Goal: Task Accomplishment & Management: Complete application form

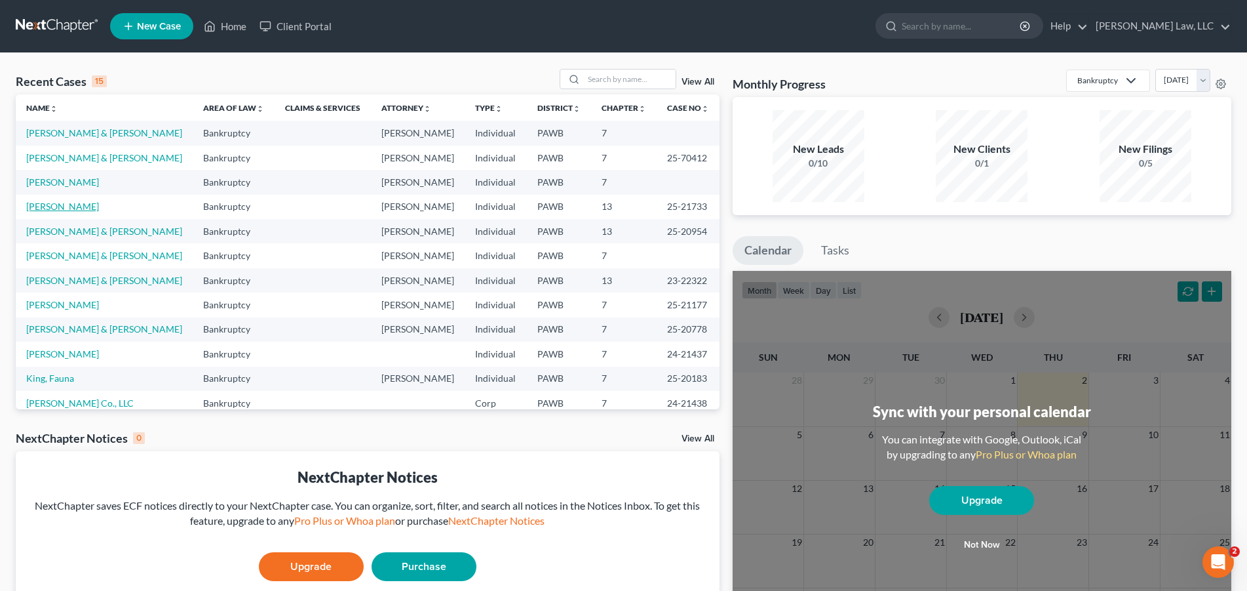
click at [56, 208] on link "[PERSON_NAME]" at bounding box center [62, 206] width 73 height 11
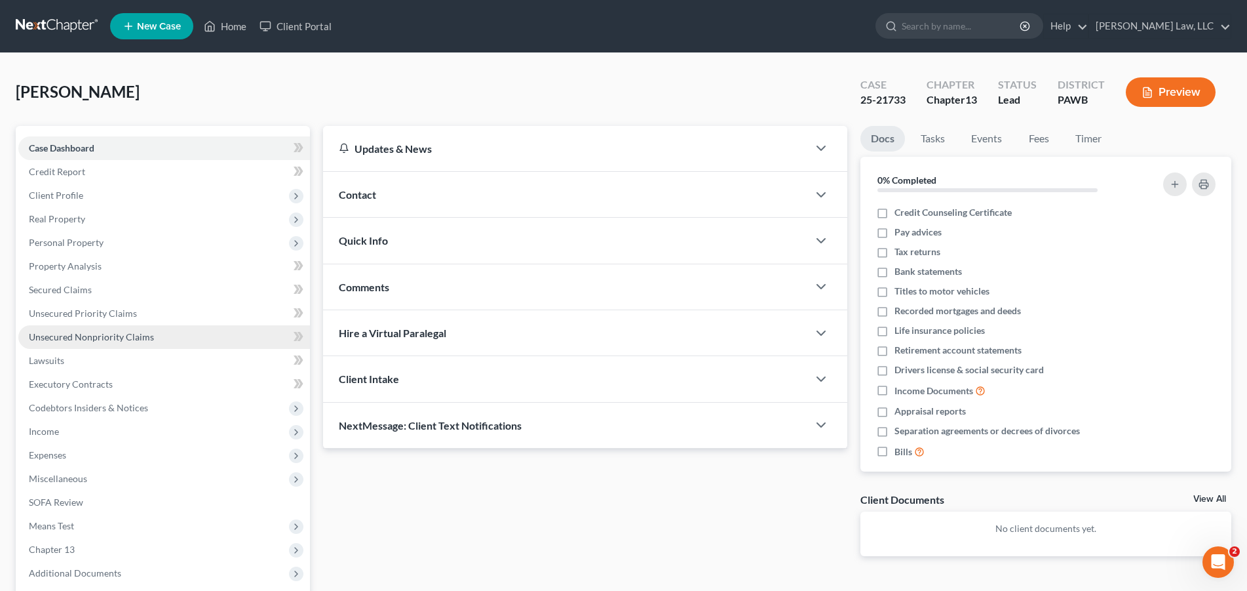
click at [106, 335] on span "Unsecured Nonpriority Claims" at bounding box center [91, 336] width 125 height 11
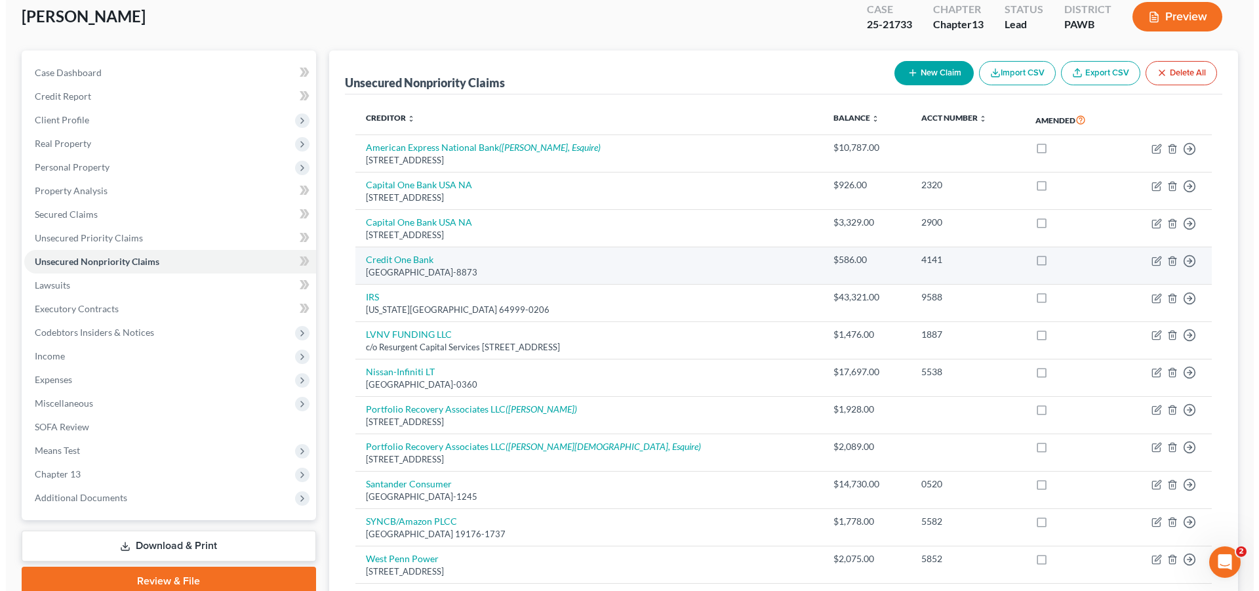
scroll to position [9, 0]
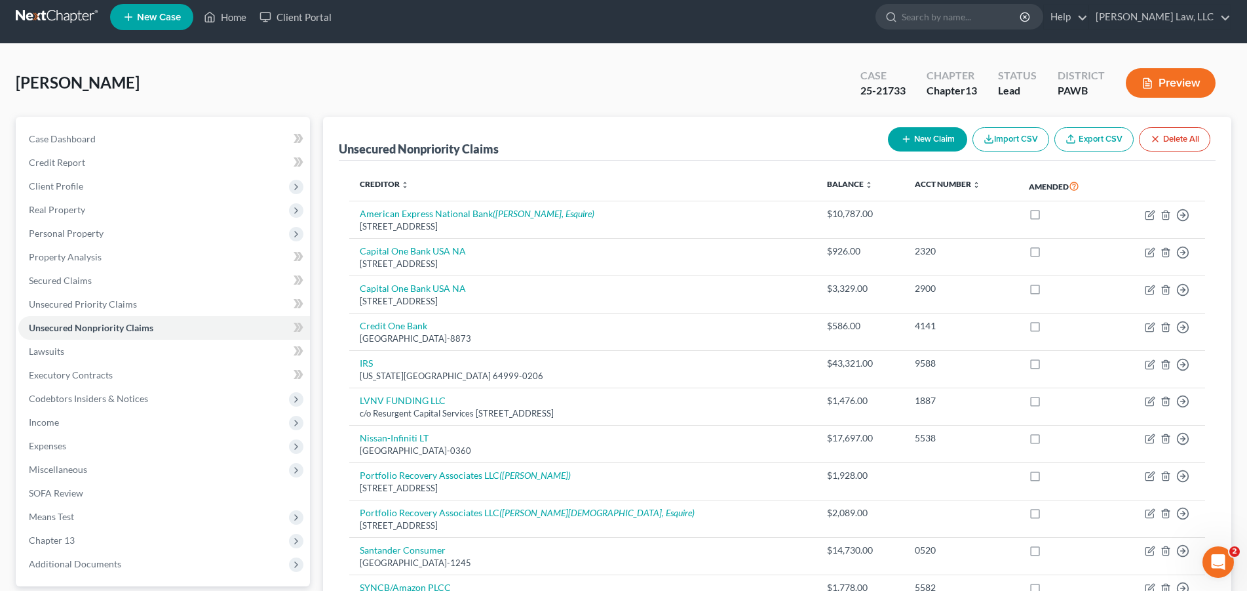
click at [922, 136] on button "New Claim" at bounding box center [927, 139] width 79 height 24
select select "0"
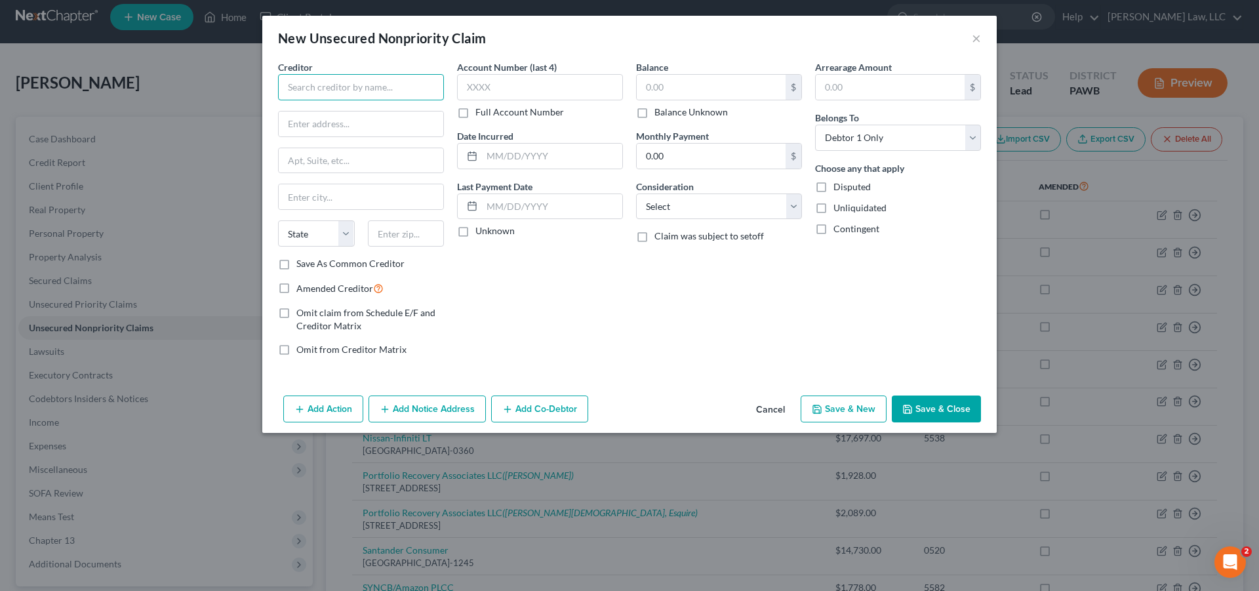
click at [347, 88] on input "text" at bounding box center [361, 87] width 166 height 26
type input "MAWC"
click at [343, 120] on input "text" at bounding box center [361, 123] width 165 height 25
click at [317, 122] on input "text" at bounding box center [361, 123] width 165 height 25
paste input "[STREET_ADDRESS][PERSON_NAME]"
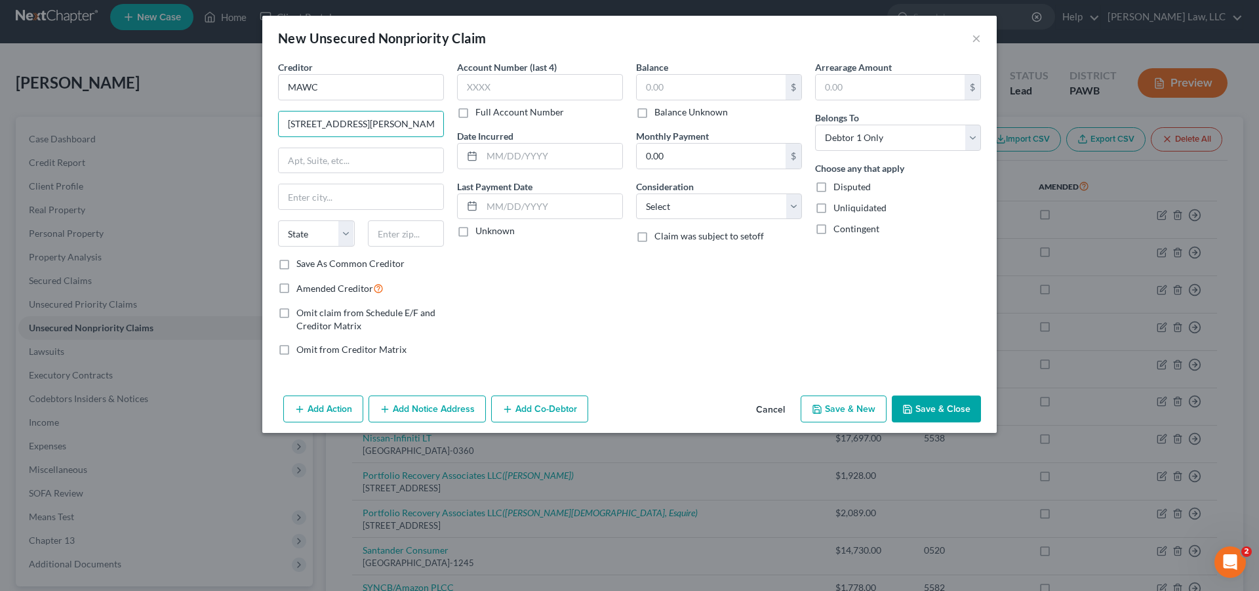
scroll to position [0, 37]
type input "[STREET_ADDRESS][PERSON_NAME]"
click at [319, 197] on input "text" at bounding box center [361, 196] width 165 height 25
type input "New [PERSON_NAME]"
click at [278, 220] on select "State [US_STATE] AK AR AZ CA CO CT DE DC [GEOGRAPHIC_DATA] [GEOGRAPHIC_DATA] GU…" at bounding box center [316, 233] width 77 height 26
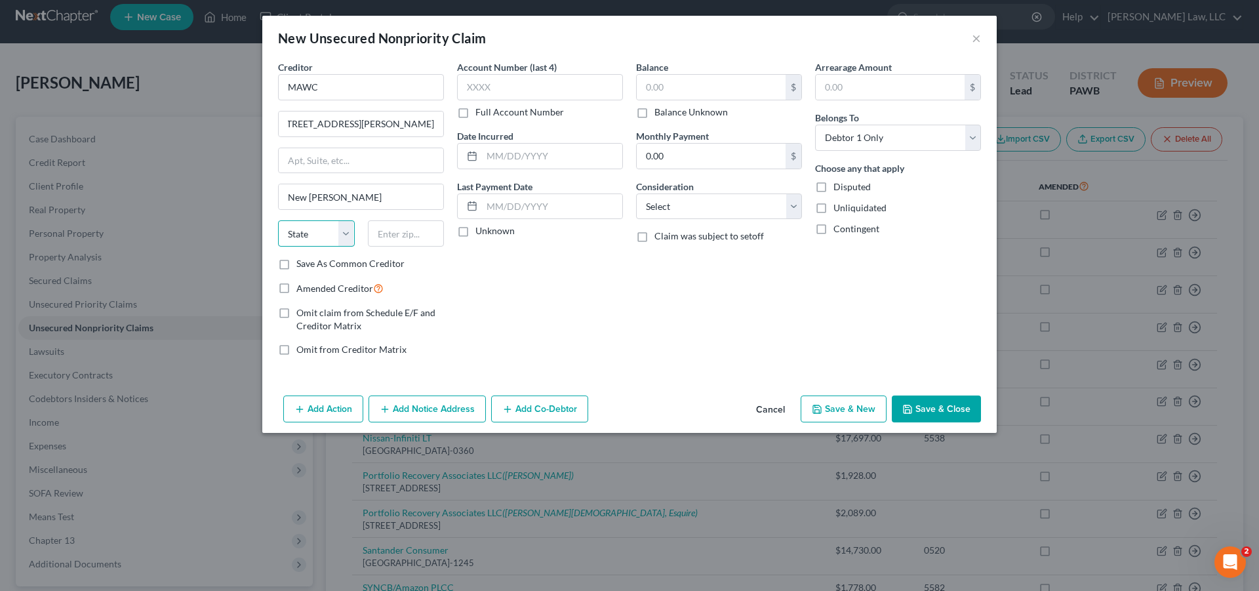
select select "39"
click option "PA" at bounding box center [0, 0] width 0 height 0
click at [418, 238] on input "text" at bounding box center [406, 233] width 77 height 26
type input "15672"
drag, startPoint x: 338, startPoint y: 123, endPoint x: 363, endPoint y: 144, distance: 33.1
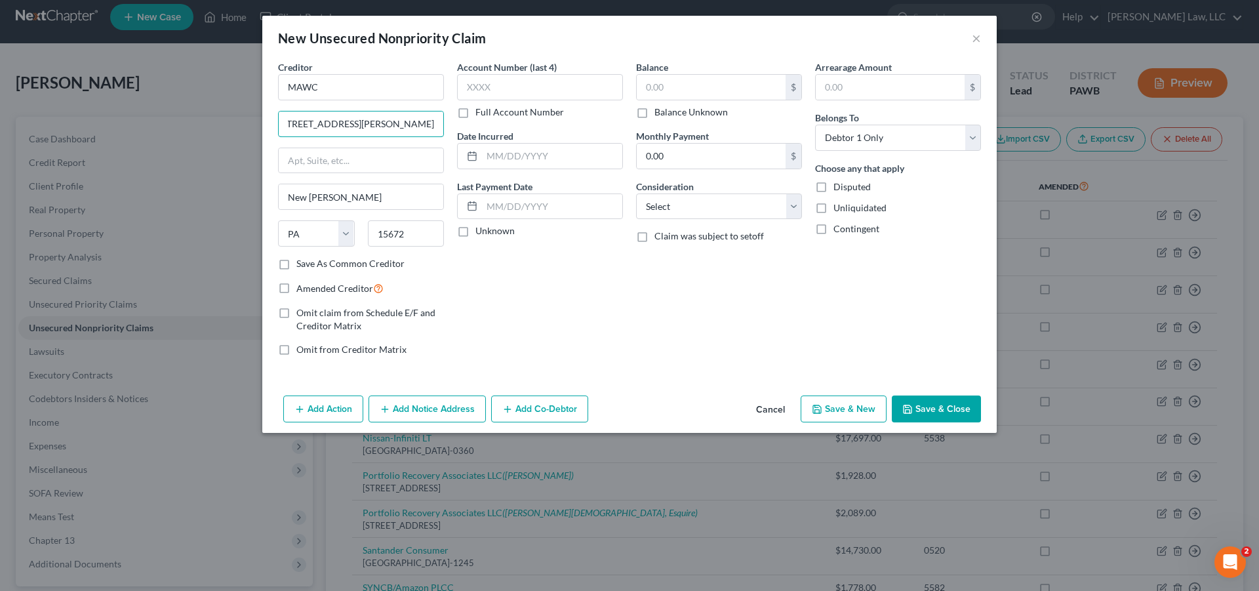
click at [338, 123] on input "[STREET_ADDRESS][PERSON_NAME]" at bounding box center [361, 123] width 165 height 25
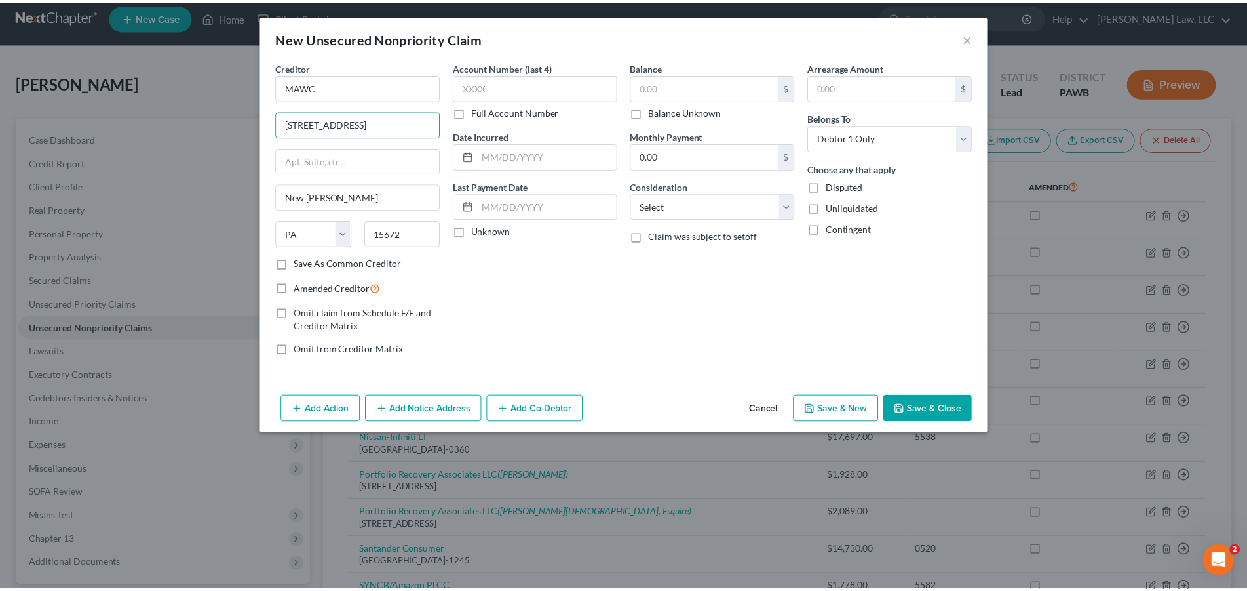
scroll to position [0, 0]
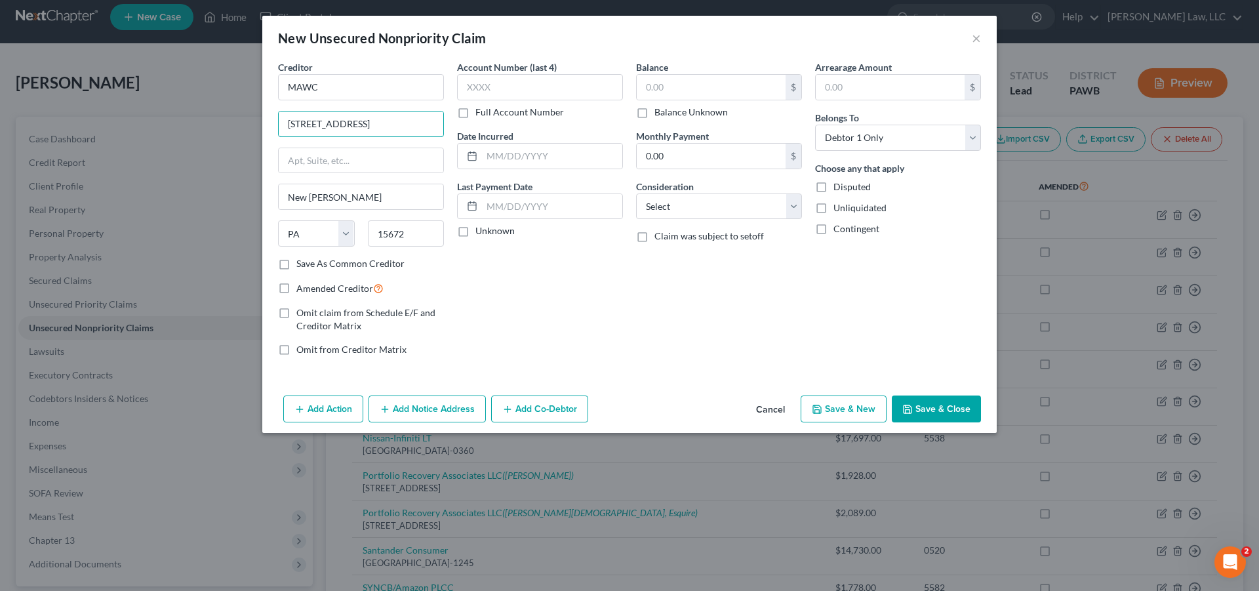
type input "[STREET_ADDRESS]"
click at [718, 91] on input "text" at bounding box center [710, 87] width 149 height 25
type input "1,511.00"
click at [498, 82] on input "text" at bounding box center [540, 87] width 166 height 26
type input "3"
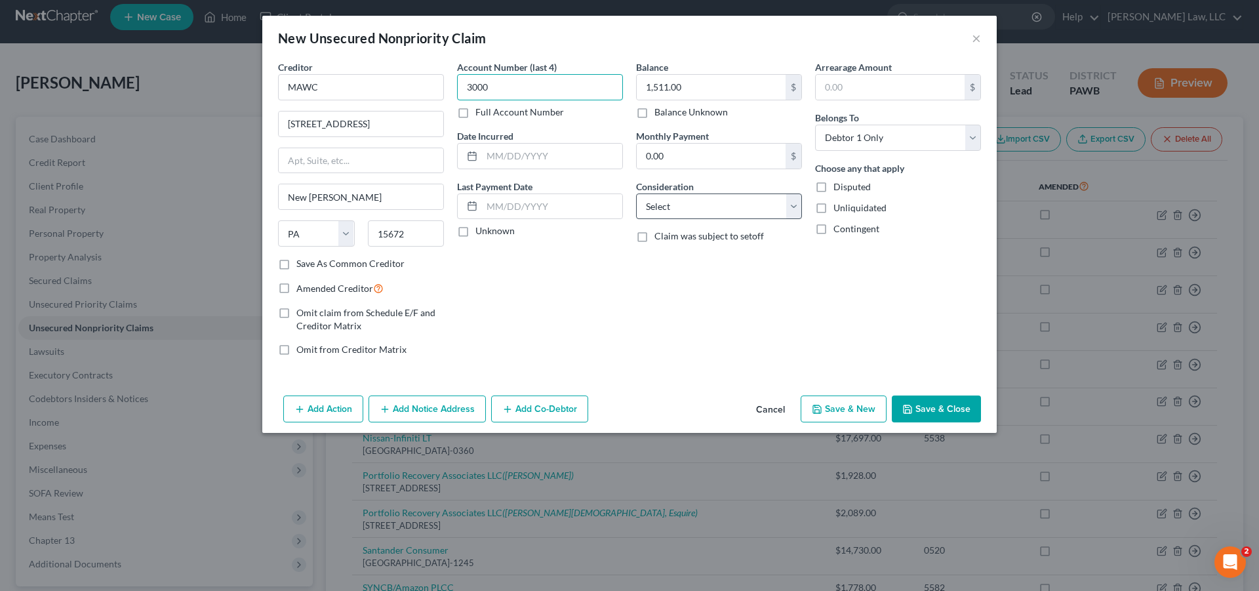
type input "3000"
click at [636, 193] on select "Select Cable / Satellite Services Collection Agency Credit Card Debt Debt Couns…" at bounding box center [719, 206] width 166 height 26
select select "20"
click option "Utility Services" at bounding box center [0, 0] width 0 height 0
click at [927, 419] on button "Save & Close" at bounding box center [935, 409] width 89 height 28
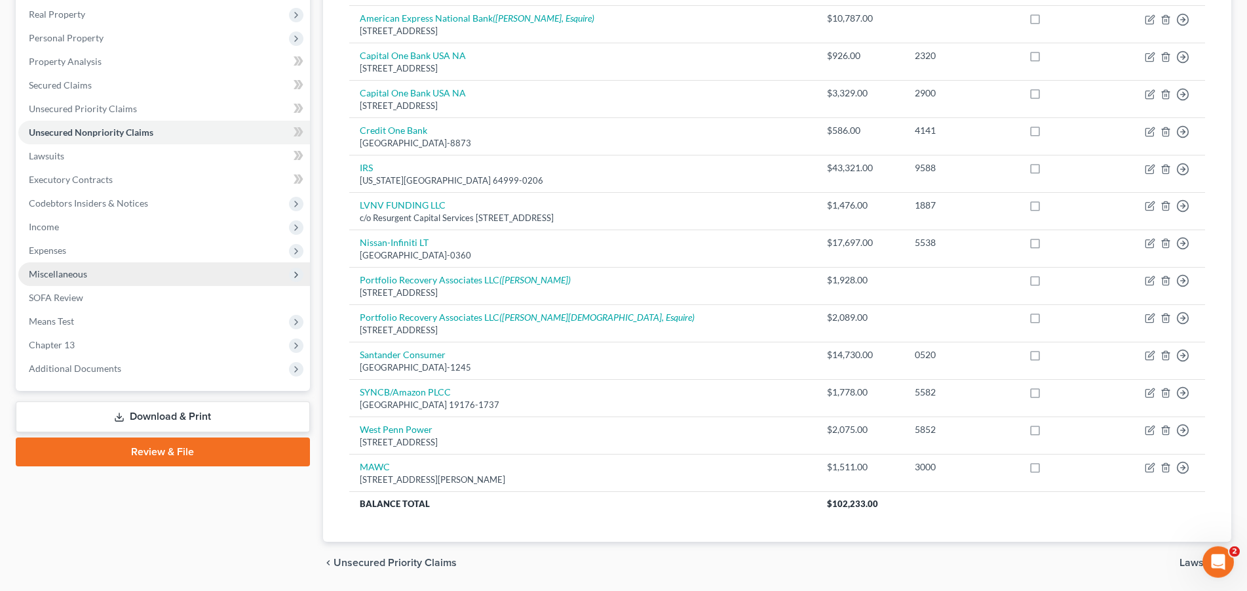
scroll to position [247, 0]
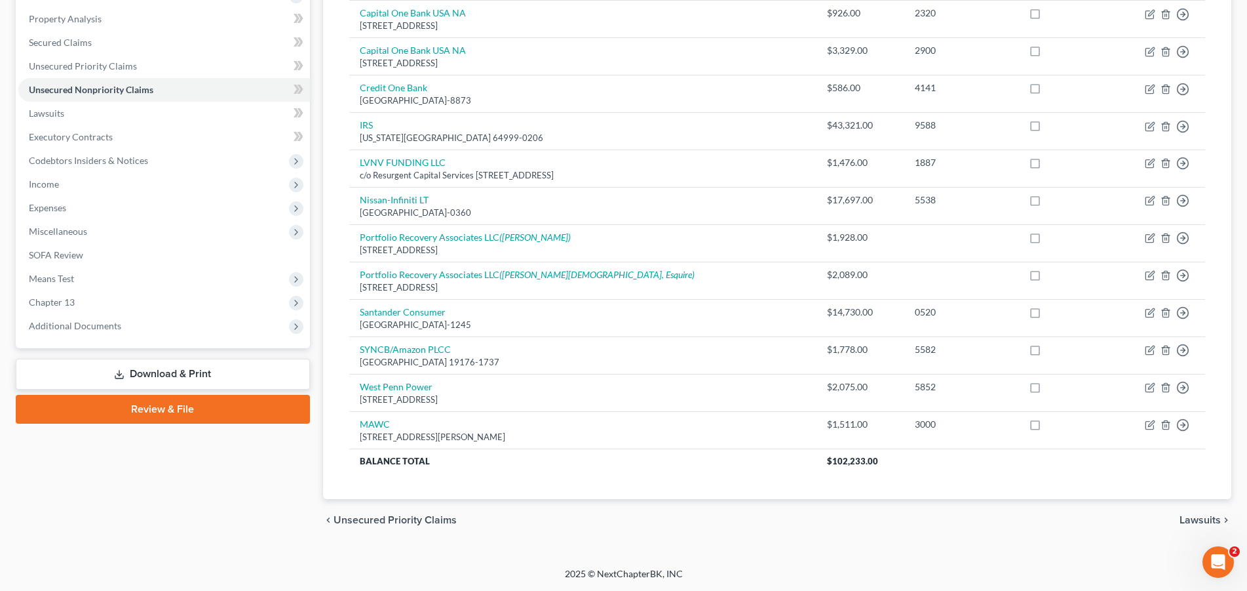
click at [172, 370] on link "Download & Print" at bounding box center [163, 374] width 294 height 31
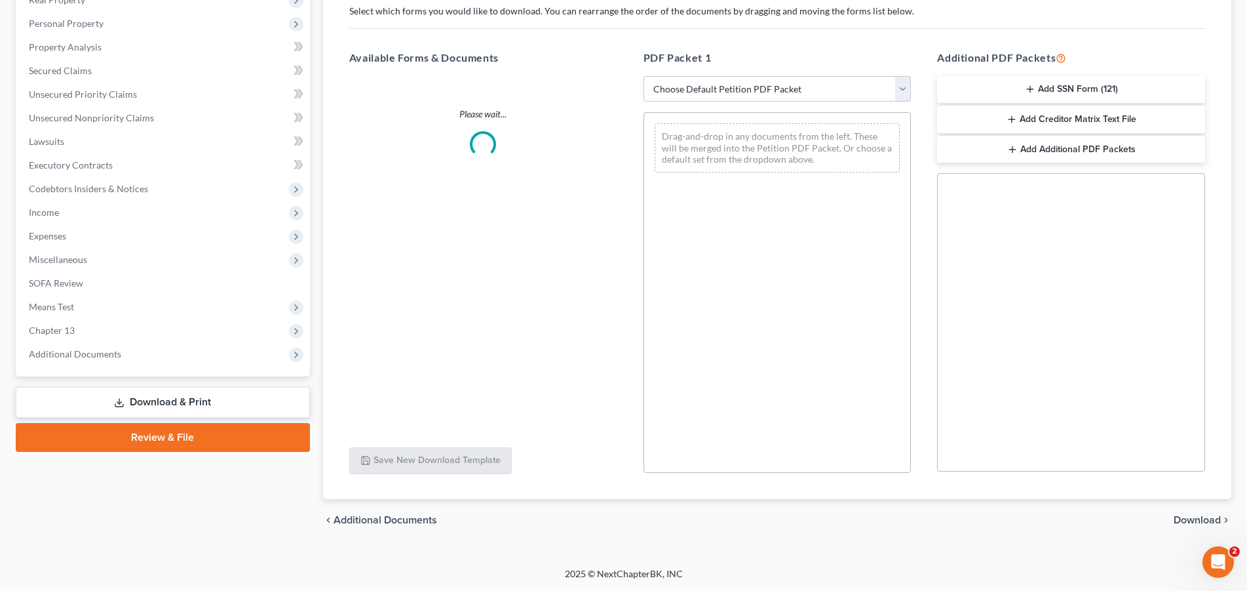
scroll to position [218, 0]
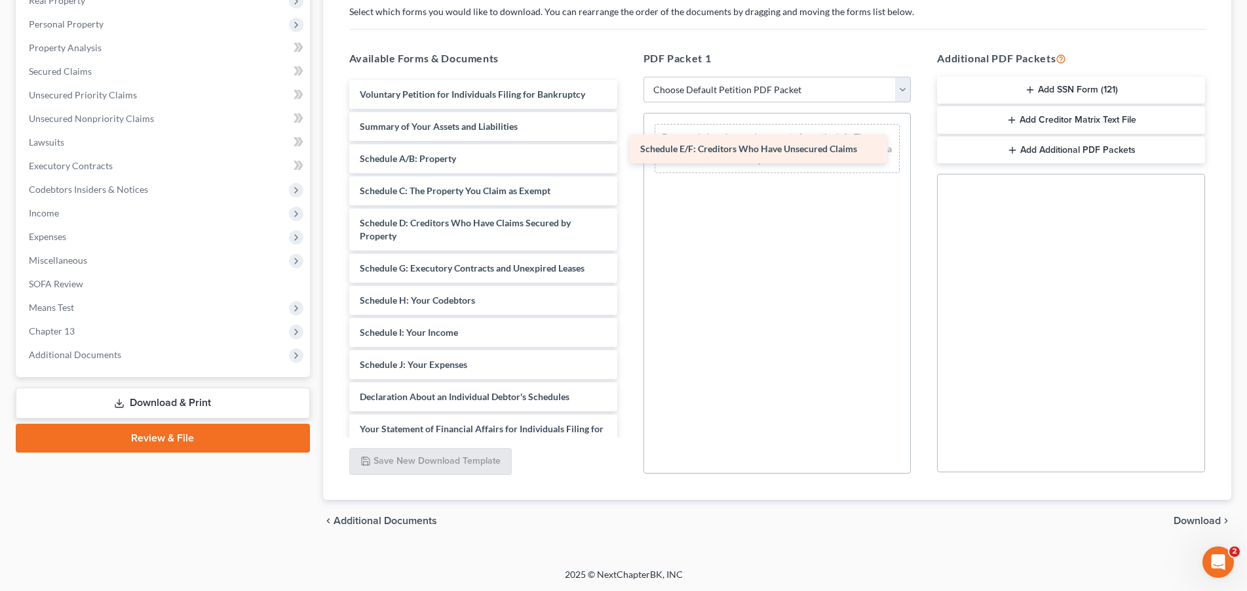
drag, startPoint x: 459, startPoint y: 272, endPoint x: 743, endPoint y: 155, distance: 307.1
click at [628, 153] on div "Schedule E/F: Creditors Who Have Unsecured Claims Voluntary Petition for Indivi…" at bounding box center [483, 355] width 289 height 550
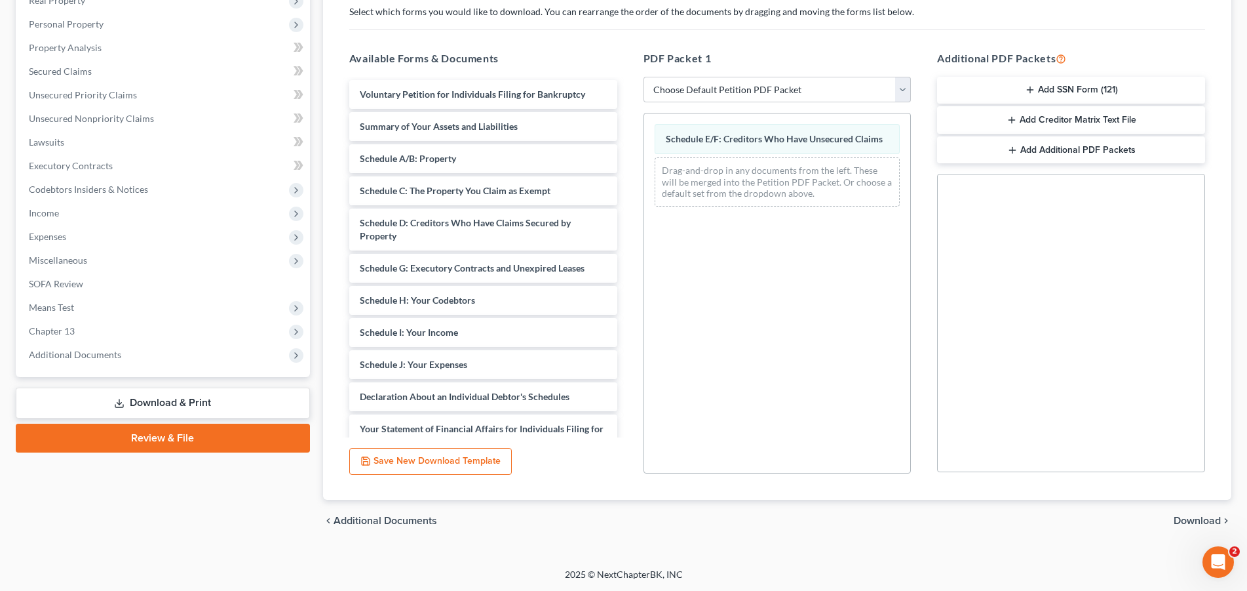
click at [1202, 523] on span "Download" at bounding box center [1197, 520] width 47 height 10
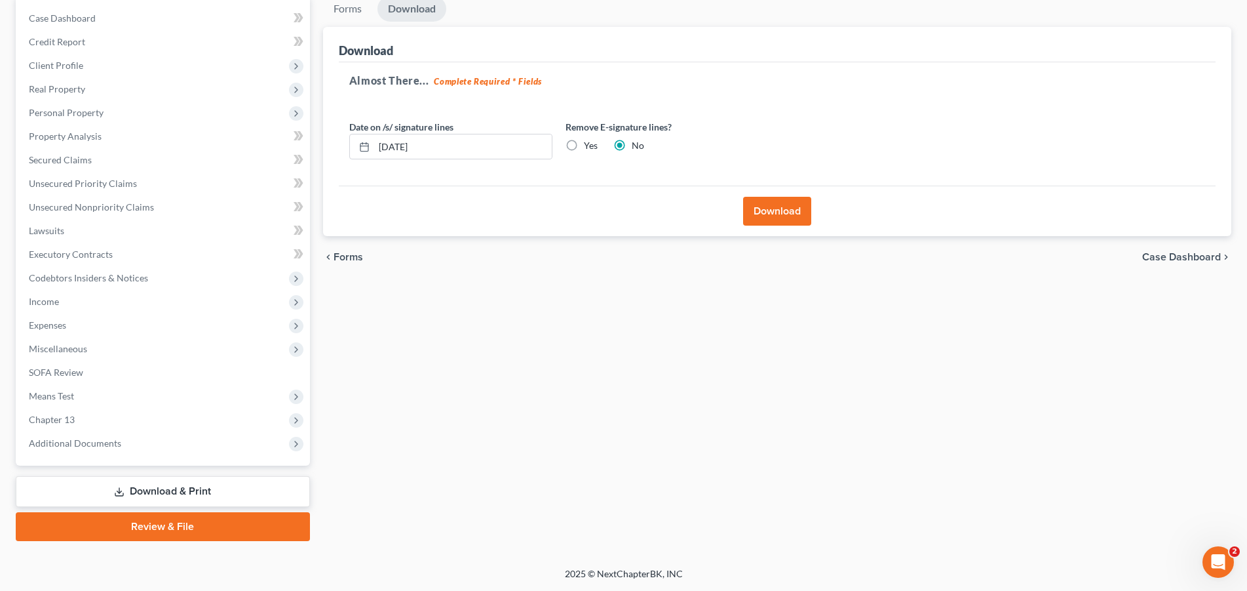
scroll to position [128, 0]
click at [584, 146] on label "Yes" at bounding box center [591, 146] width 14 height 13
click at [589, 146] on input "Yes" at bounding box center [593, 144] width 9 height 9
radio input "true"
radio input "false"
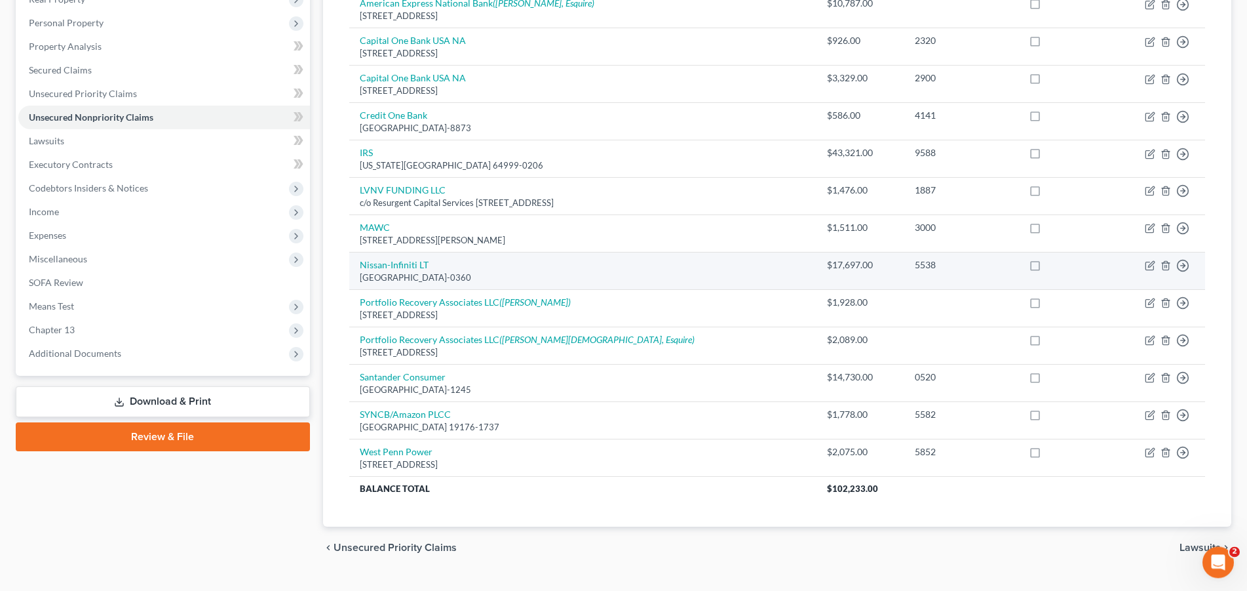
scroll to position [247, 0]
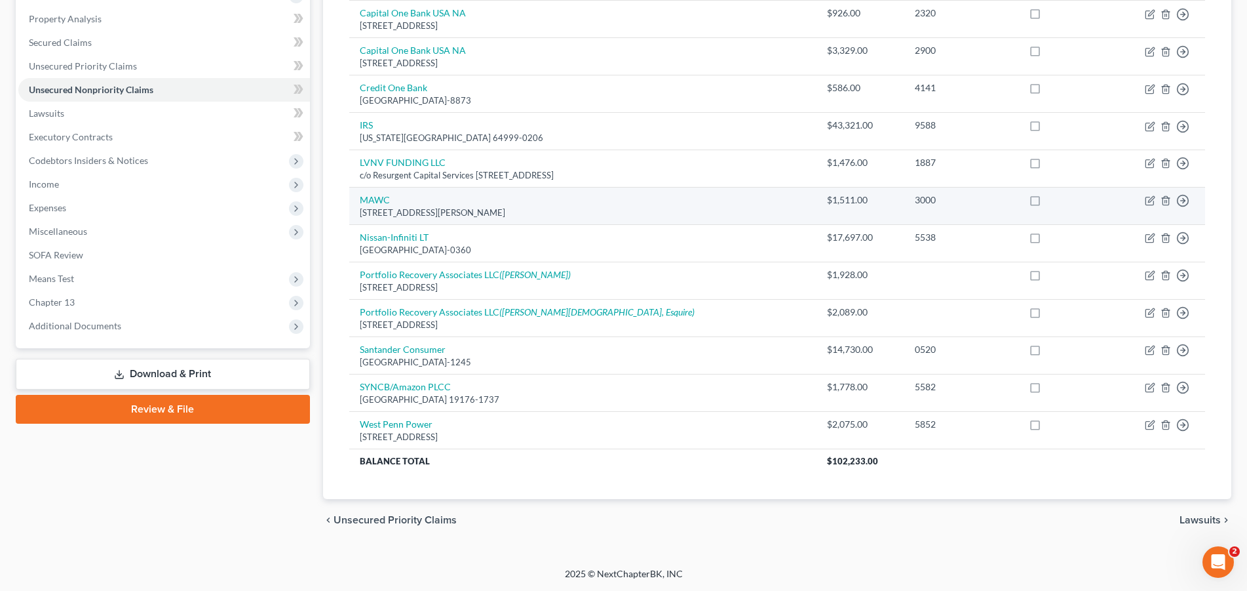
click at [1047, 203] on label at bounding box center [1047, 203] width 0 height 0
click at [1053, 202] on input "checkbox" at bounding box center [1057, 197] width 9 height 9
checkbox input "true"
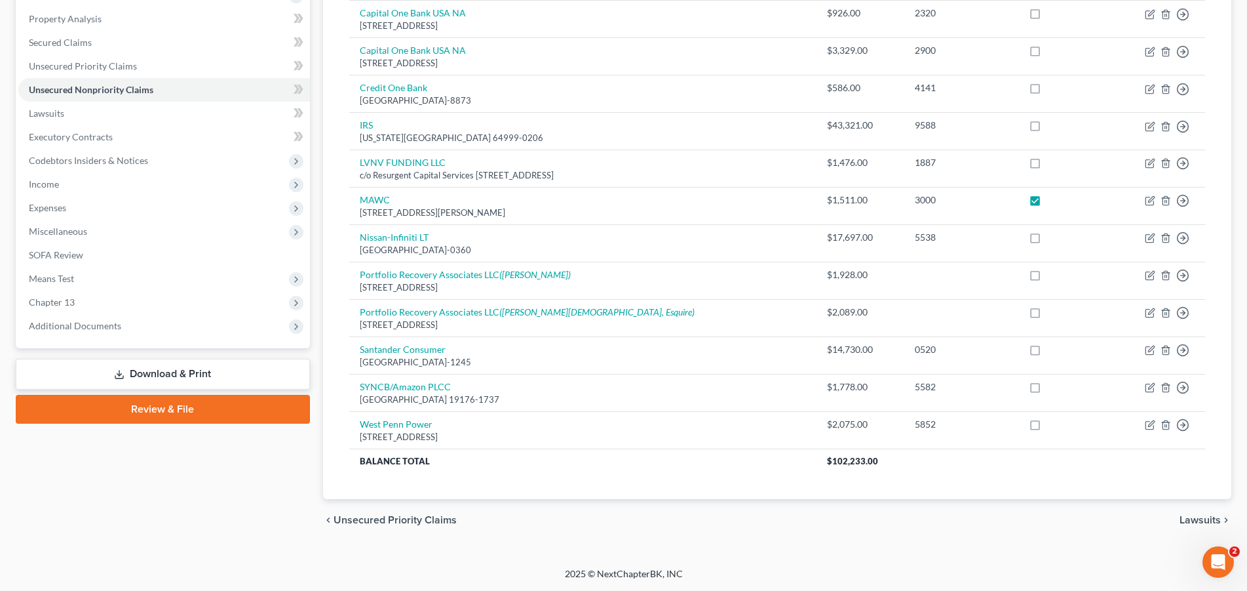
click at [190, 380] on link "Download & Print" at bounding box center [163, 374] width 294 height 31
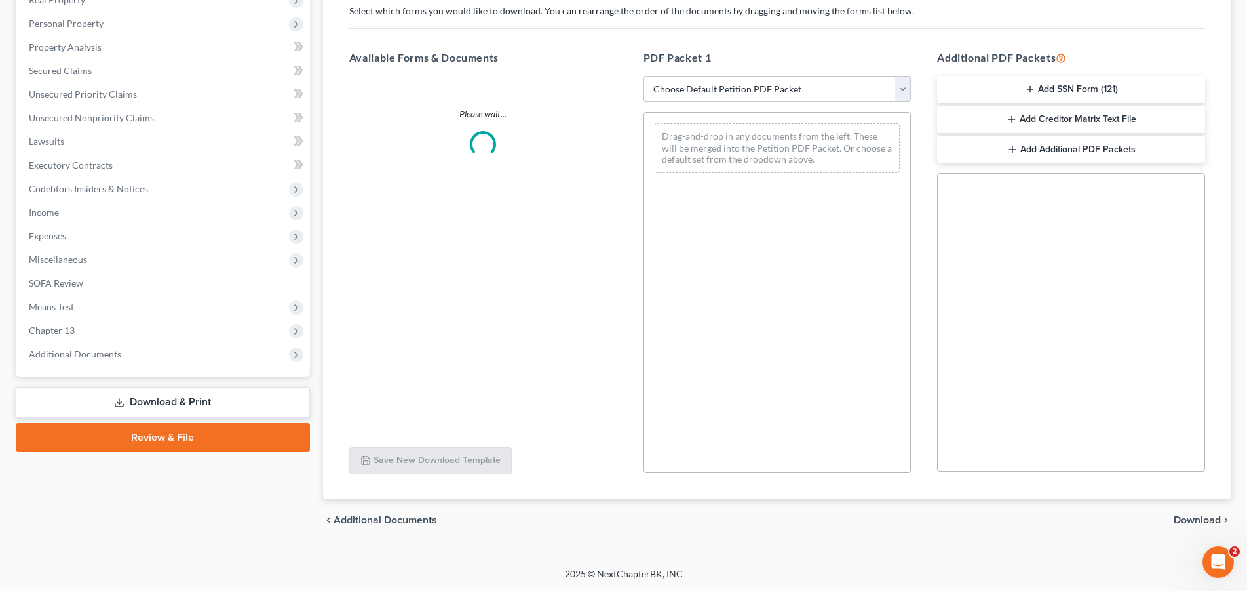
scroll to position [218, 0]
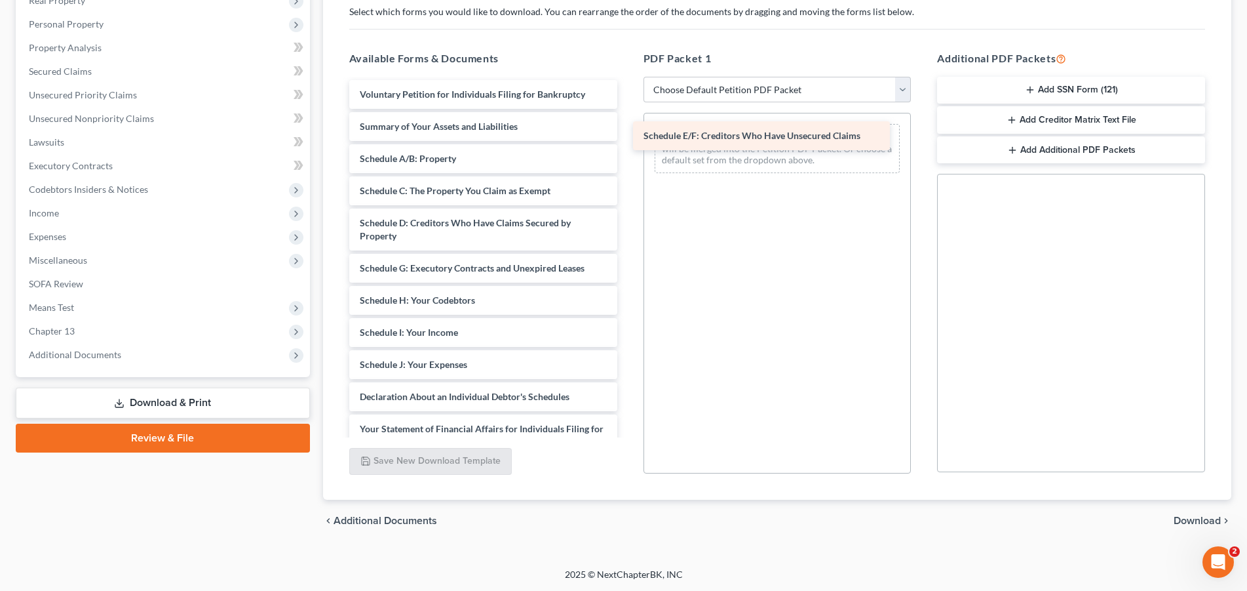
drag, startPoint x: 451, startPoint y: 270, endPoint x: 735, endPoint y: 138, distance: 312.9
click at [628, 138] on div "Schedule E/F: Creditors Who Have Unsecured Claims Voluntary Petition for Indivi…" at bounding box center [483, 355] width 289 height 550
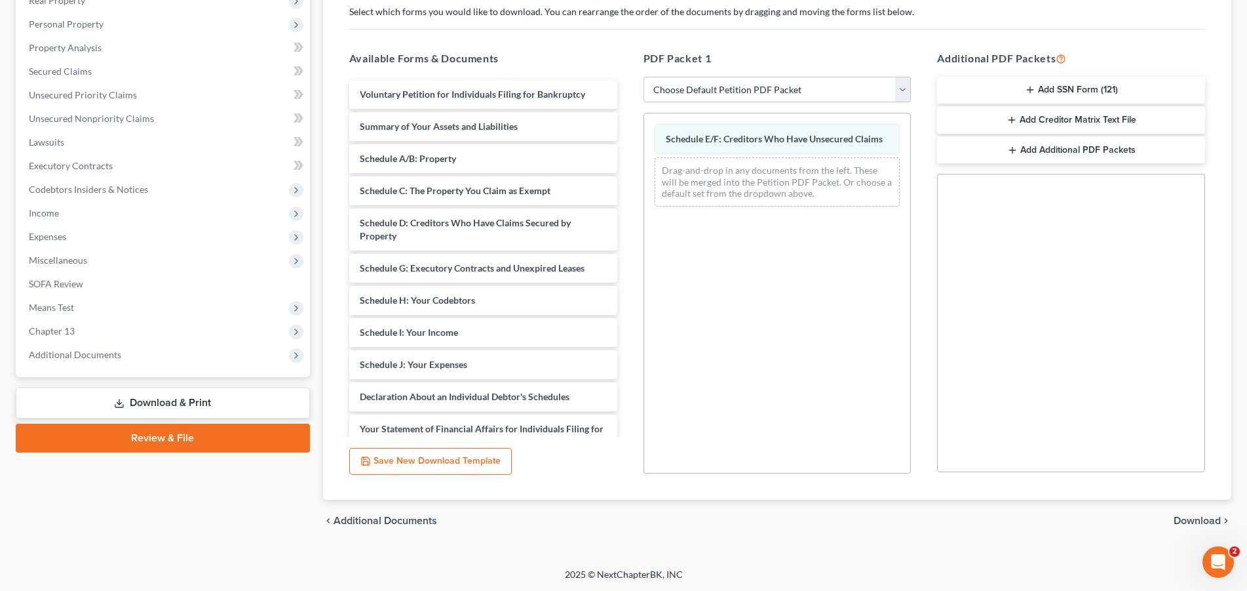
click at [1204, 518] on span "Download" at bounding box center [1197, 520] width 47 height 10
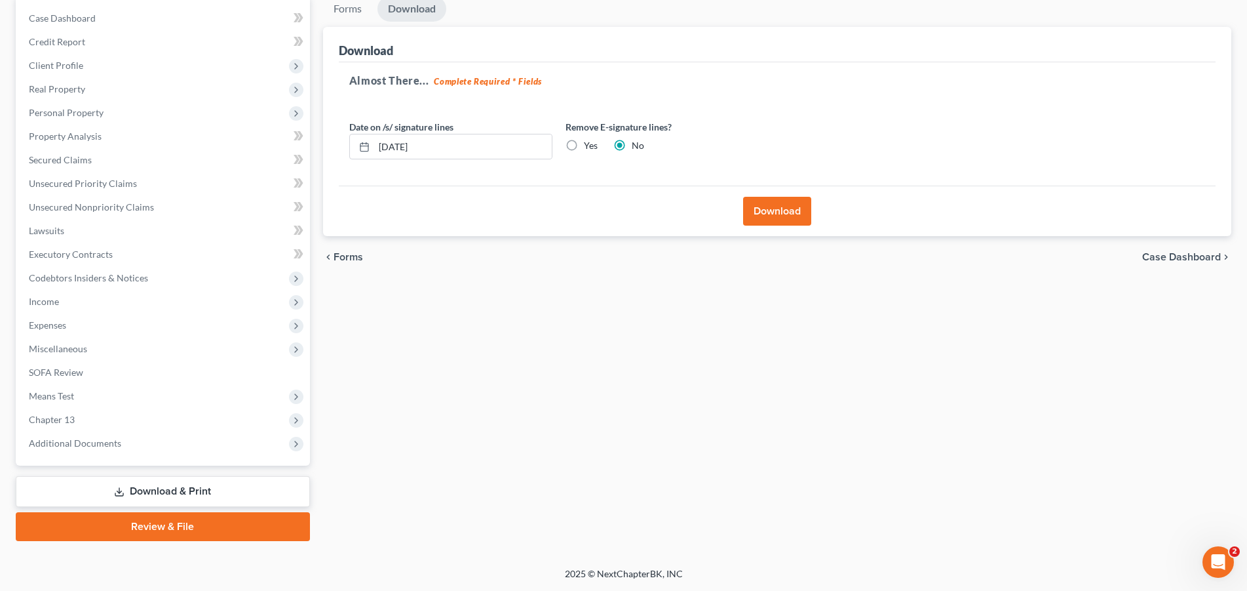
scroll to position [128, 0]
click at [584, 146] on label "Yes" at bounding box center [591, 146] width 14 height 13
click at [589, 146] on input "Yes" at bounding box center [593, 144] width 9 height 9
radio input "true"
radio input "false"
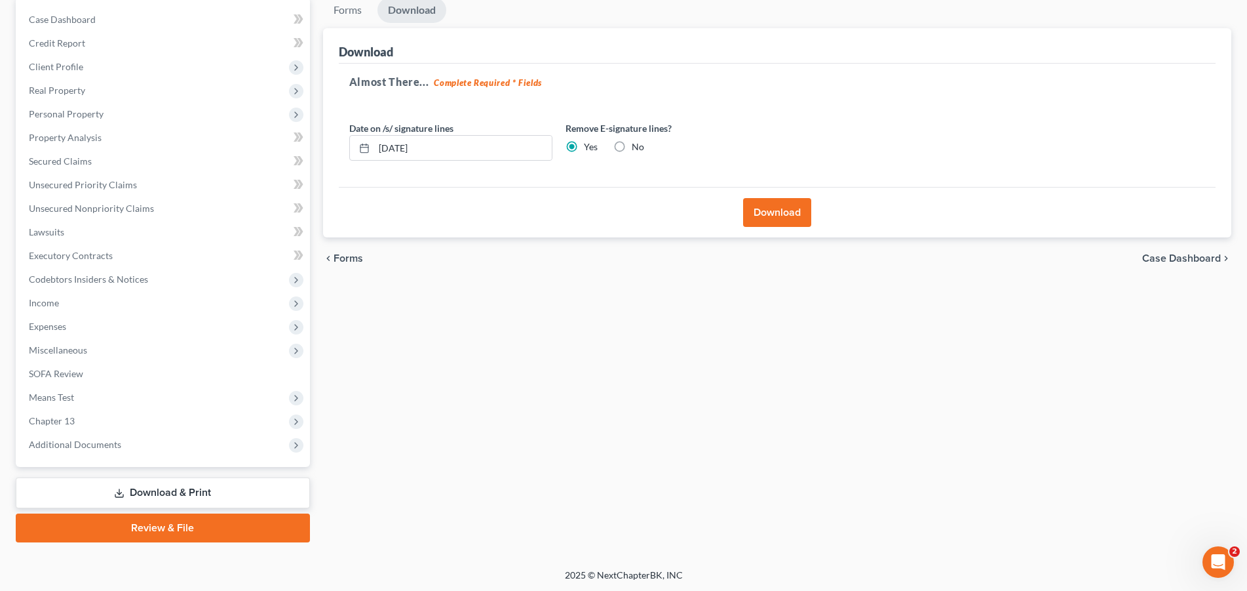
click at [776, 210] on button "Download" at bounding box center [777, 212] width 68 height 29
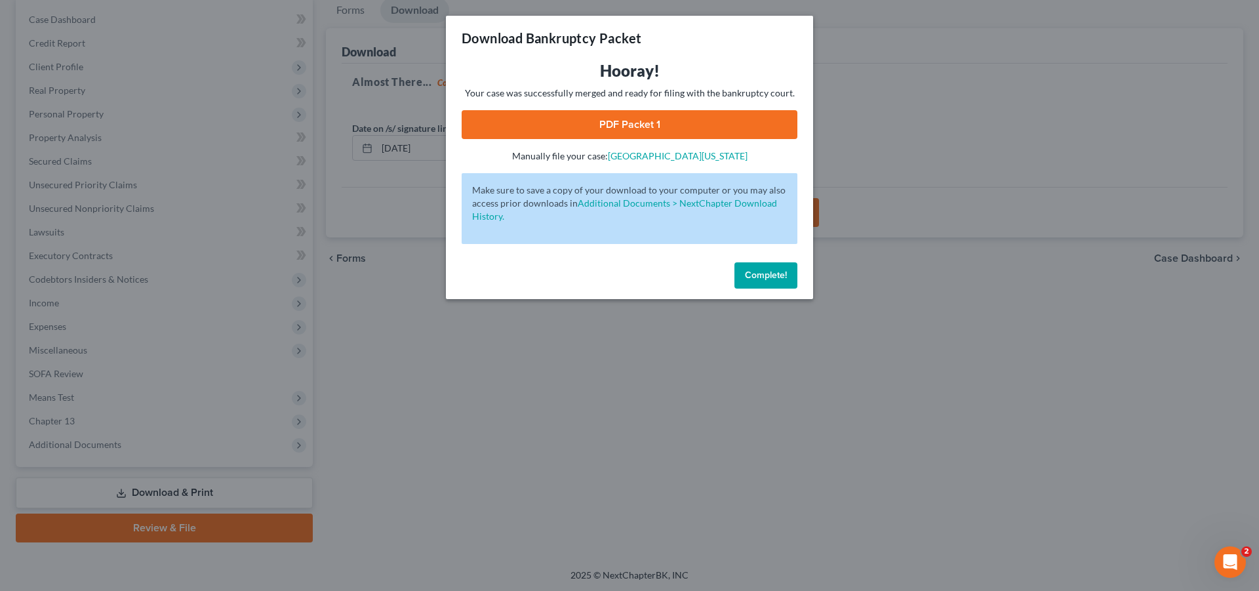
click at [673, 118] on link "PDF Packet 1" at bounding box center [629, 124] width 336 height 29
click at [768, 274] on span "Complete!" at bounding box center [766, 274] width 42 height 11
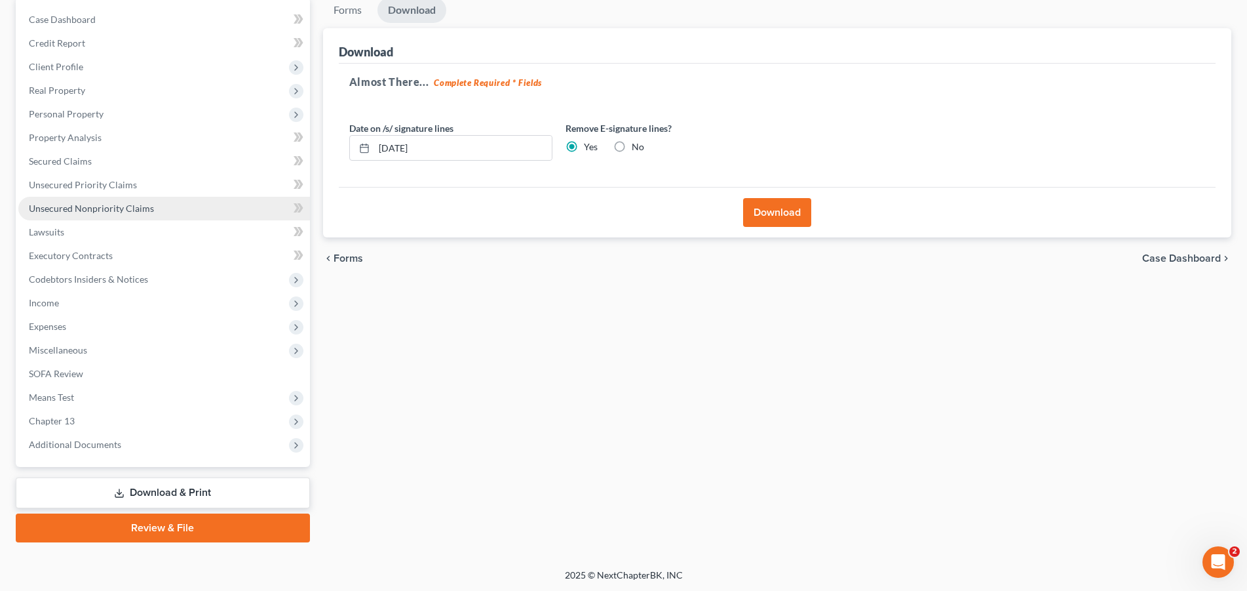
click at [77, 212] on span "Unsecured Nonpriority Claims" at bounding box center [91, 208] width 125 height 11
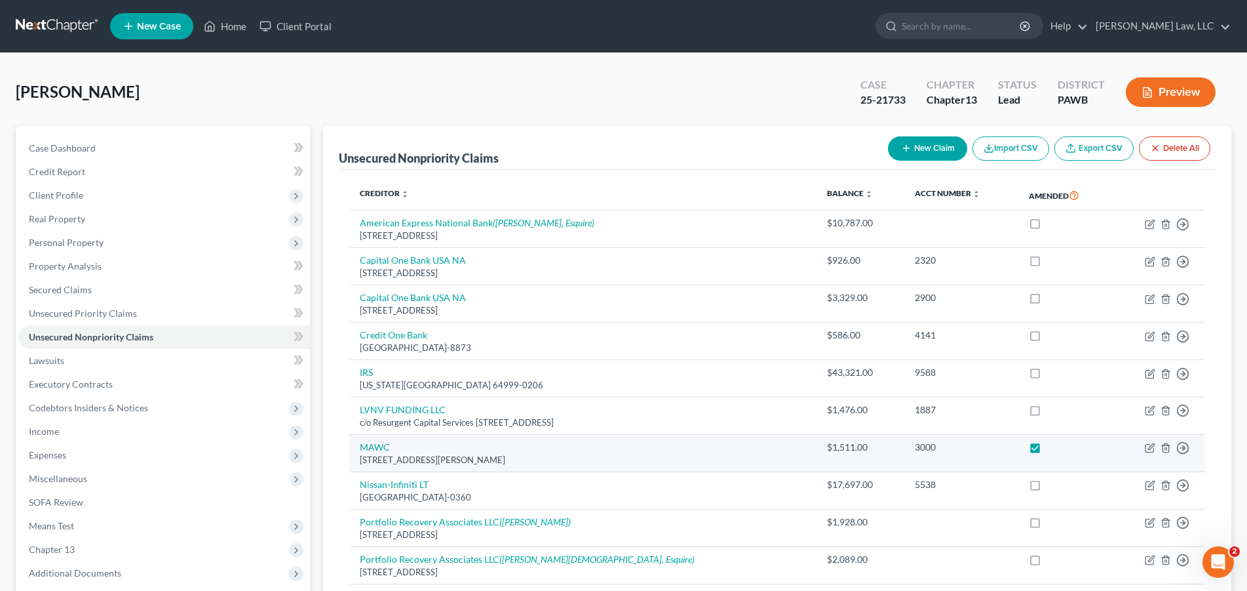
click at [1047, 450] on label at bounding box center [1047, 450] width 0 height 0
click at [1053, 446] on input "checkbox" at bounding box center [1057, 444] width 9 height 9
checkbox input "false"
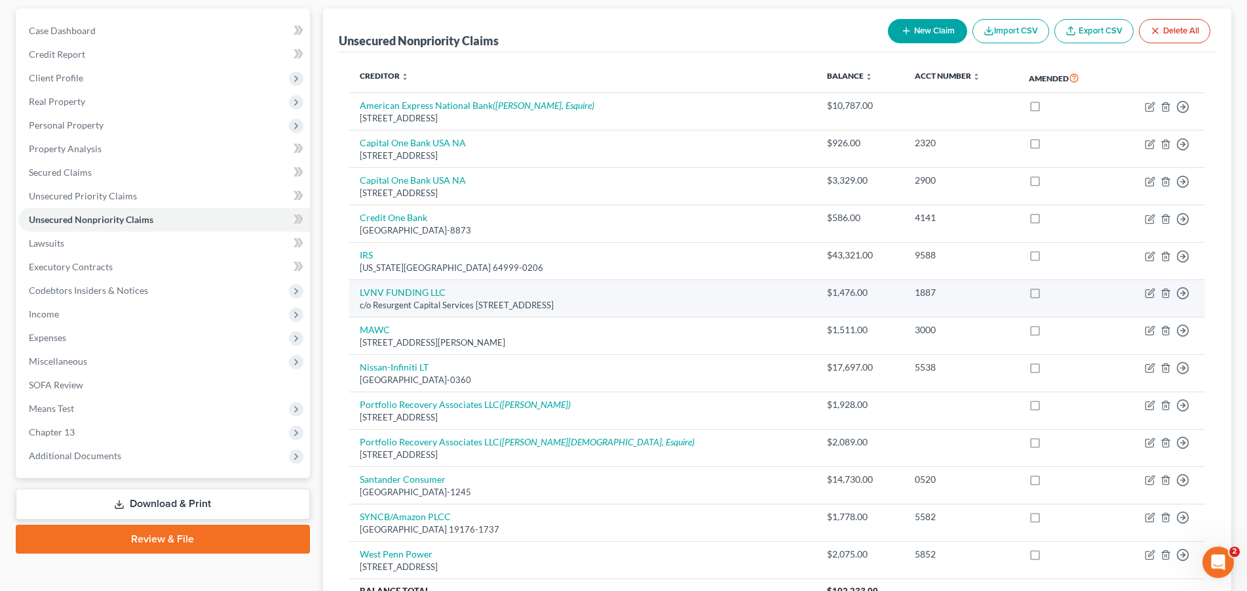
scroll to position [247, 0]
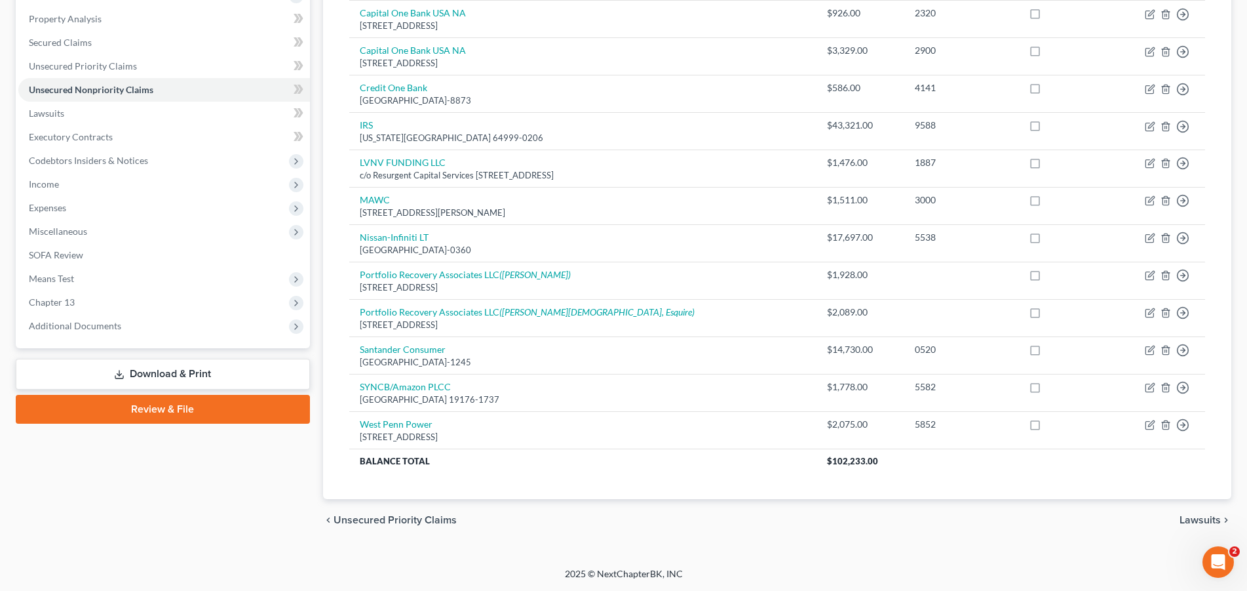
click at [201, 376] on link "Download & Print" at bounding box center [163, 374] width 294 height 31
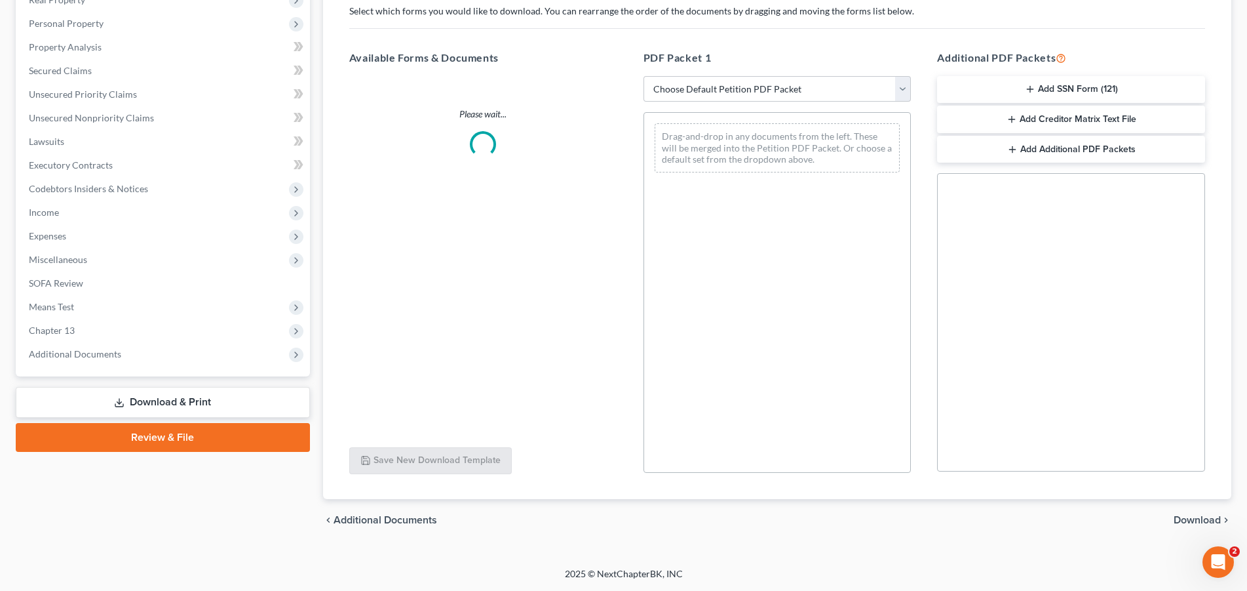
scroll to position [218, 0]
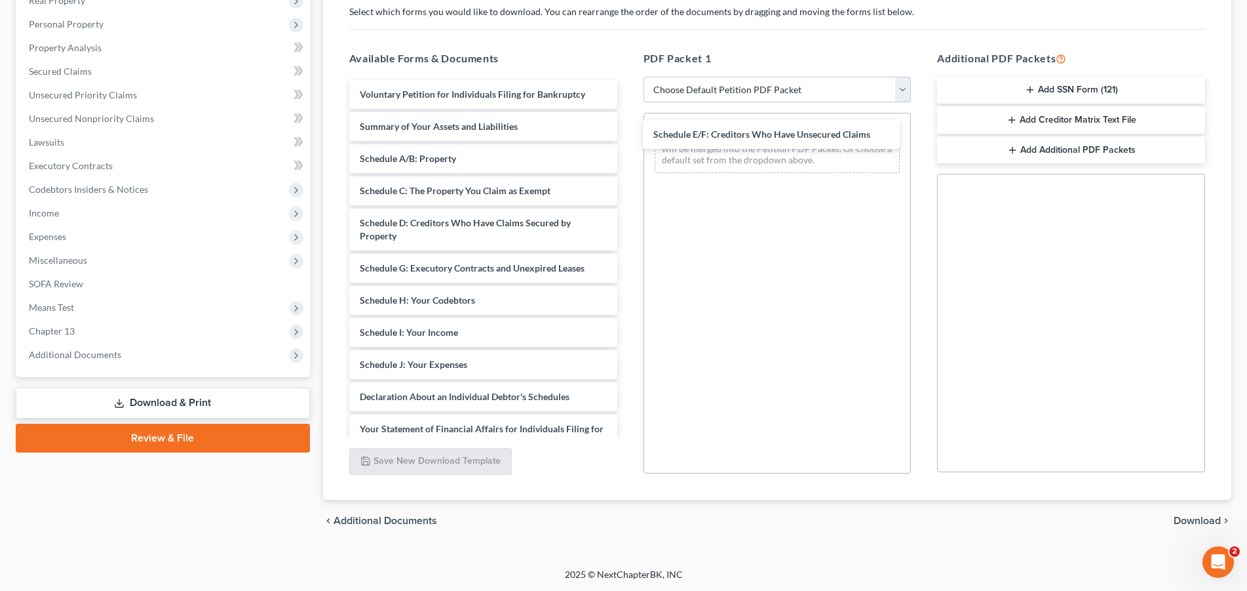
drag, startPoint x: 475, startPoint y: 269, endPoint x: 766, endPoint y: 141, distance: 318.1
click at [628, 140] on div "Schedule E/F: Creditors Who Have Unsecured Claims Voluntary Petition for Indivi…" at bounding box center [483, 355] width 289 height 550
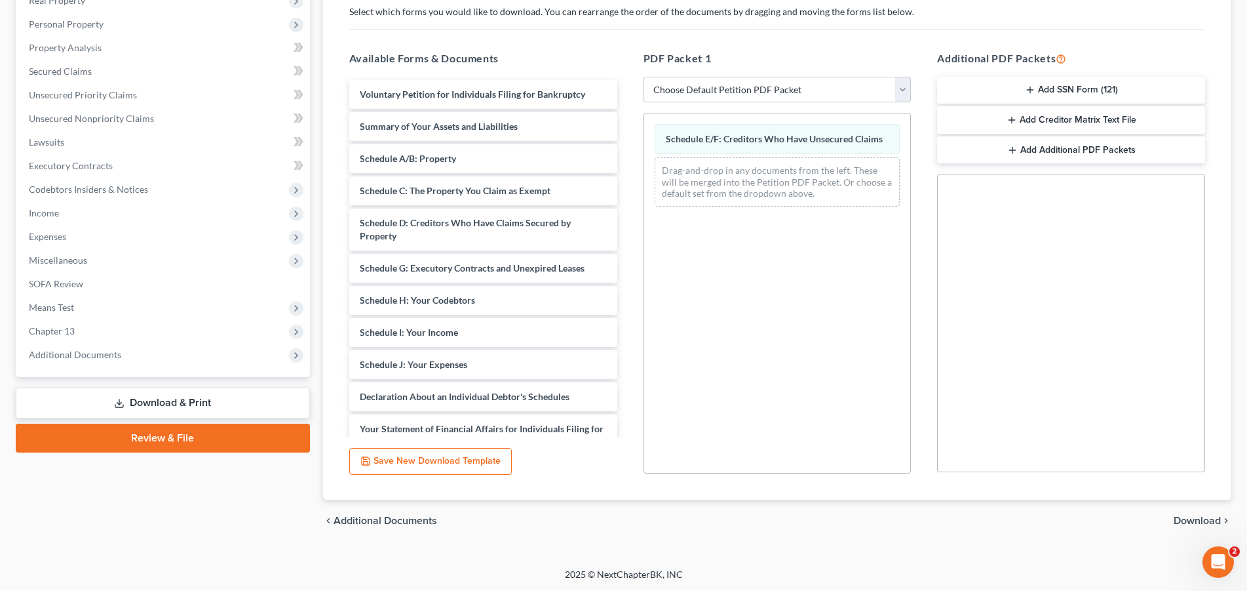
click at [1198, 523] on span "Download" at bounding box center [1197, 520] width 47 height 10
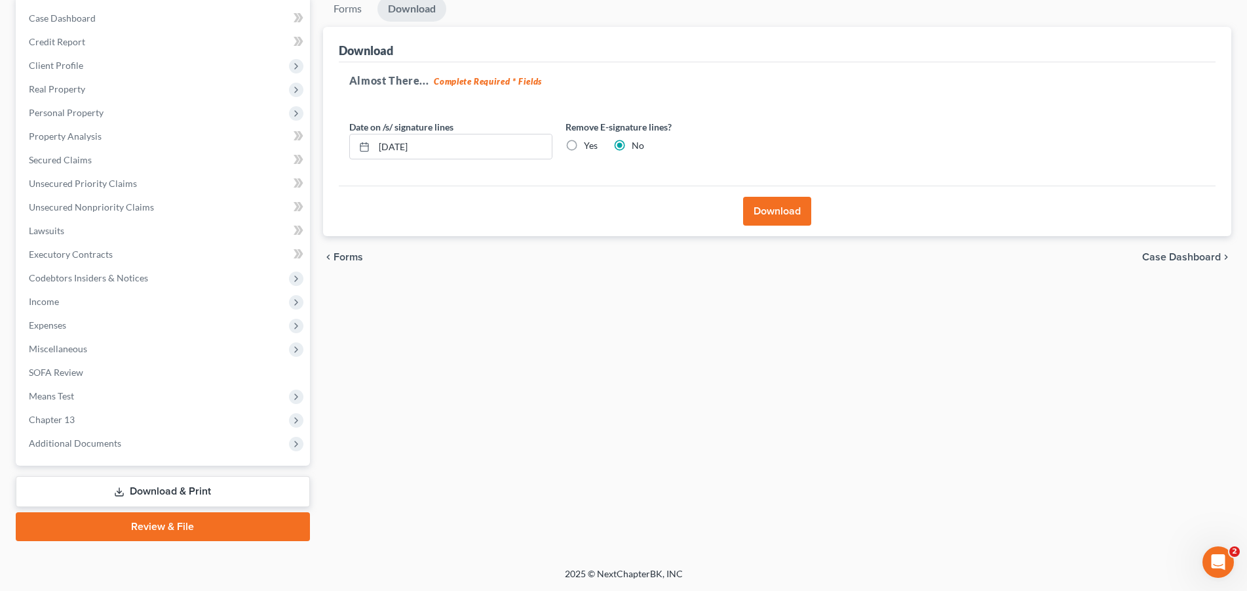
scroll to position [128, 0]
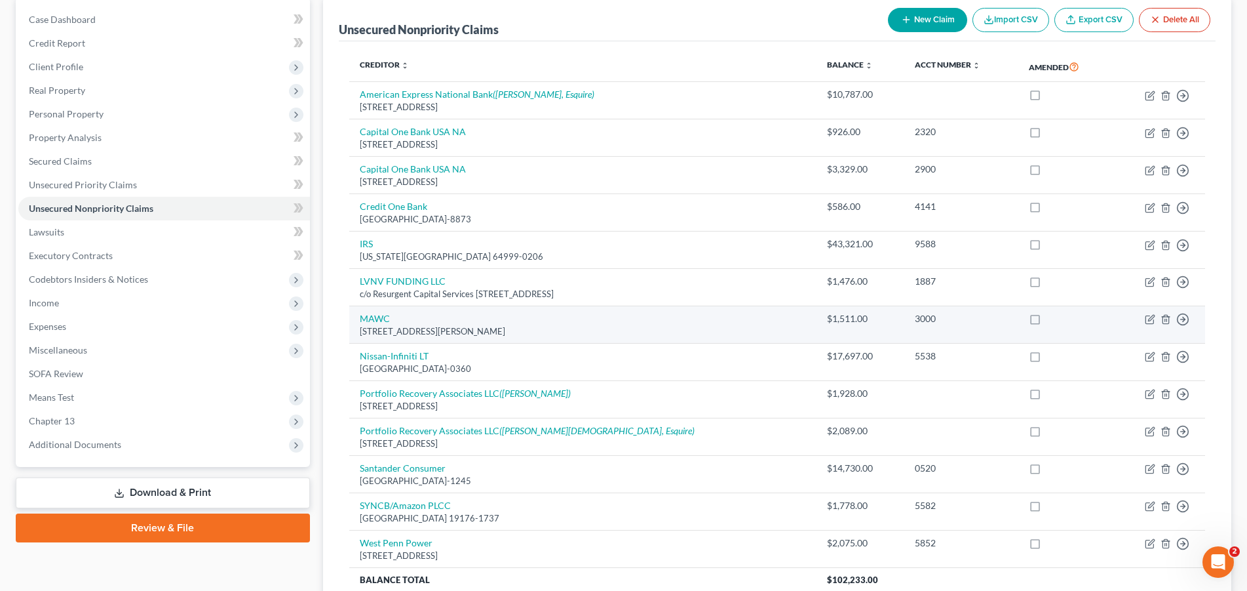
click at [1047, 322] on label at bounding box center [1047, 322] width 0 height 0
click at [1053, 320] on input "checkbox" at bounding box center [1057, 316] width 9 height 9
checkbox input "true"
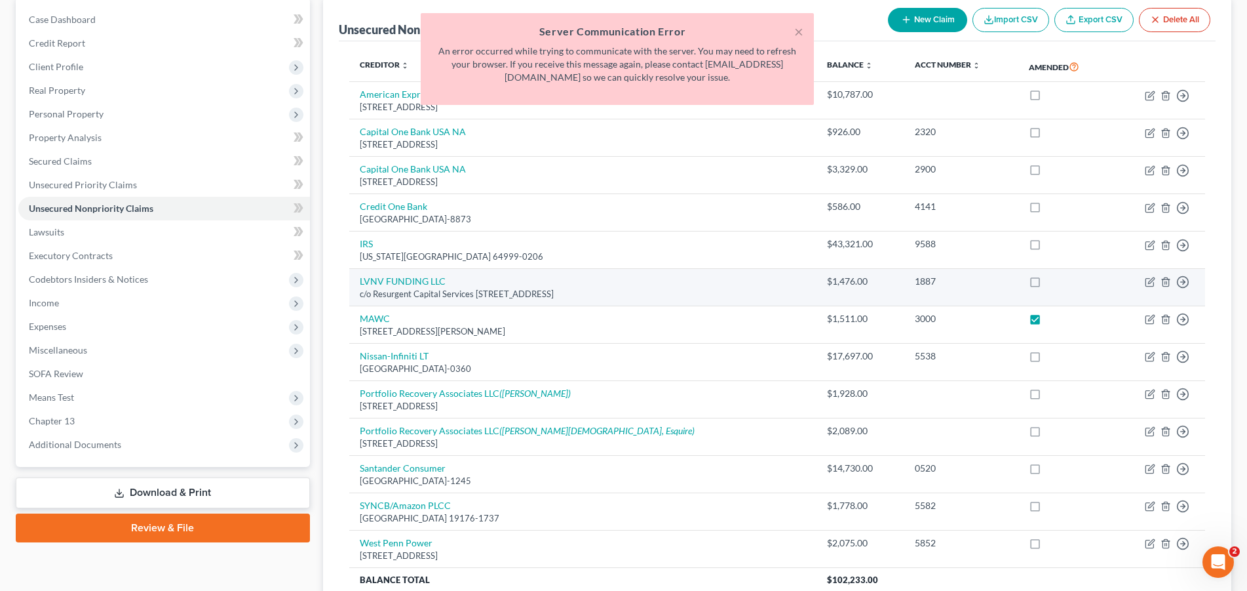
click at [1047, 284] on label at bounding box center [1047, 284] width 0 height 0
click at [1053, 283] on input "checkbox" at bounding box center [1057, 279] width 9 height 9
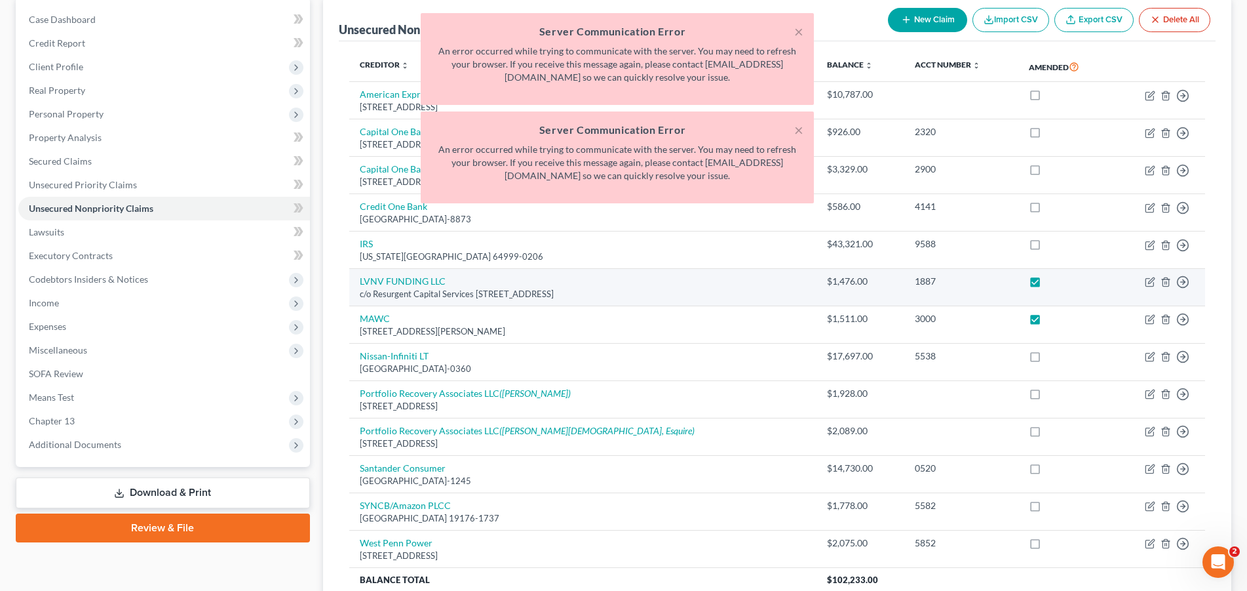
click at [1047, 284] on label at bounding box center [1047, 284] width 0 height 0
click at [1053, 283] on input "checkbox" at bounding box center [1057, 279] width 9 height 9
checkbox input "false"
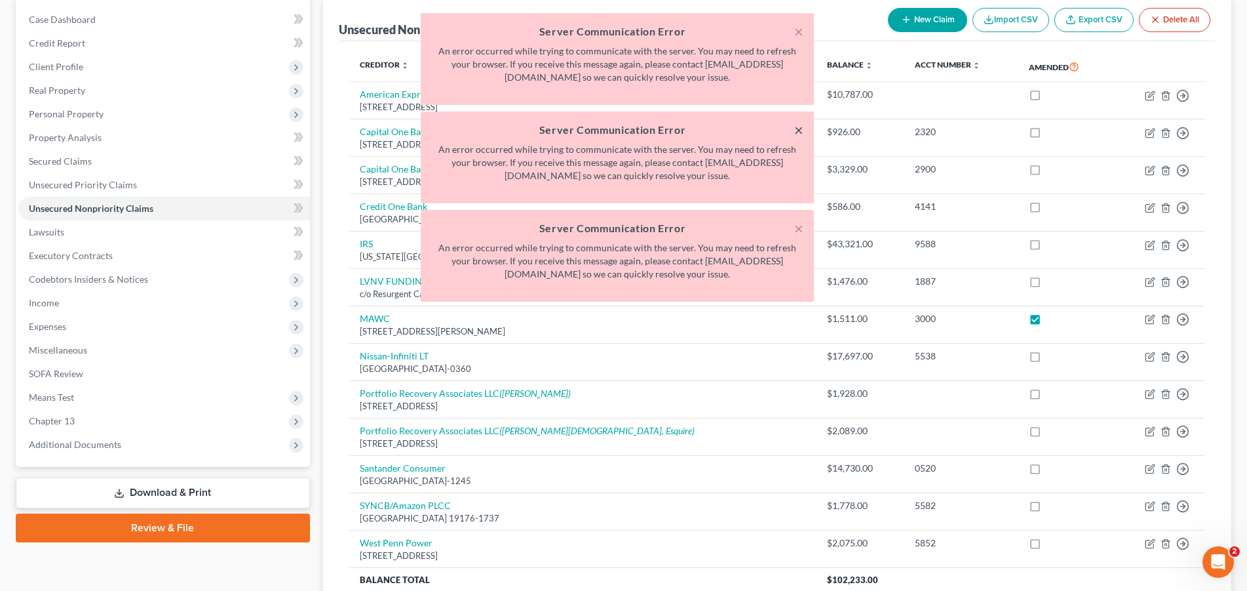
click at [798, 132] on button "×" at bounding box center [798, 130] width 9 height 16
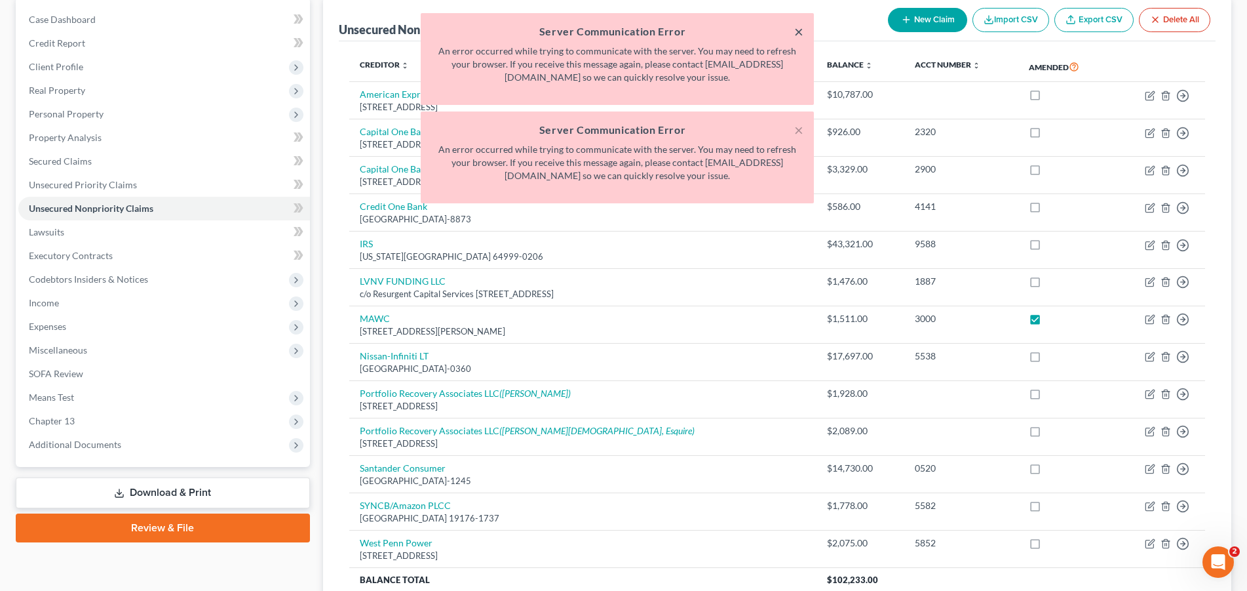
click at [800, 31] on button "×" at bounding box center [798, 32] width 9 height 16
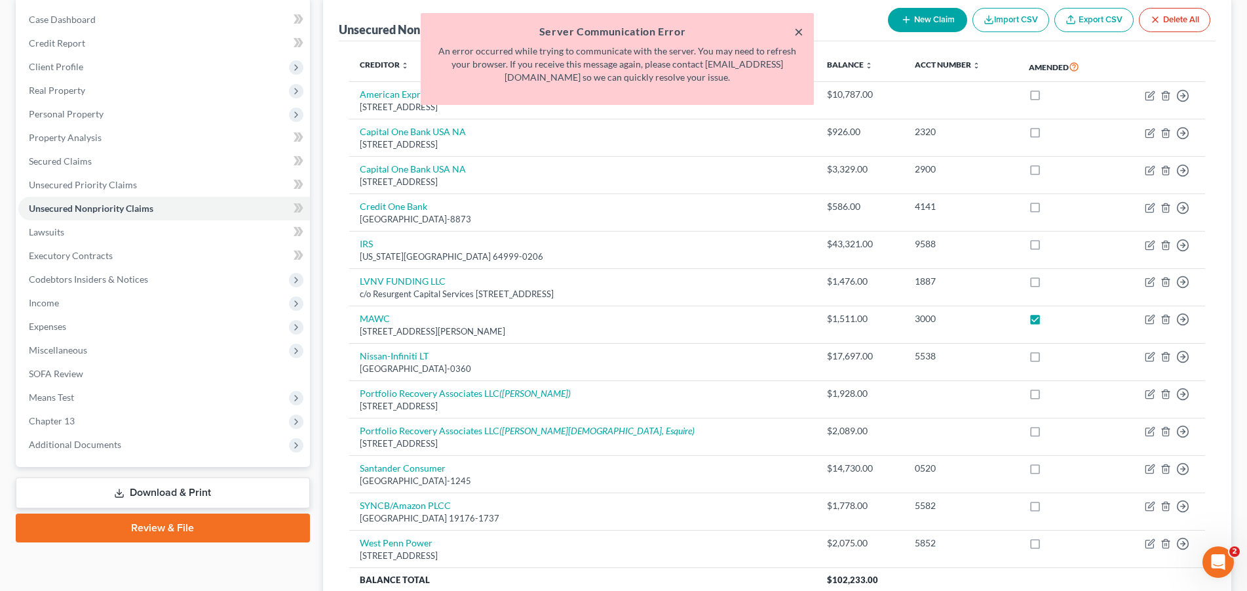
click at [795, 29] on button "×" at bounding box center [798, 32] width 9 height 16
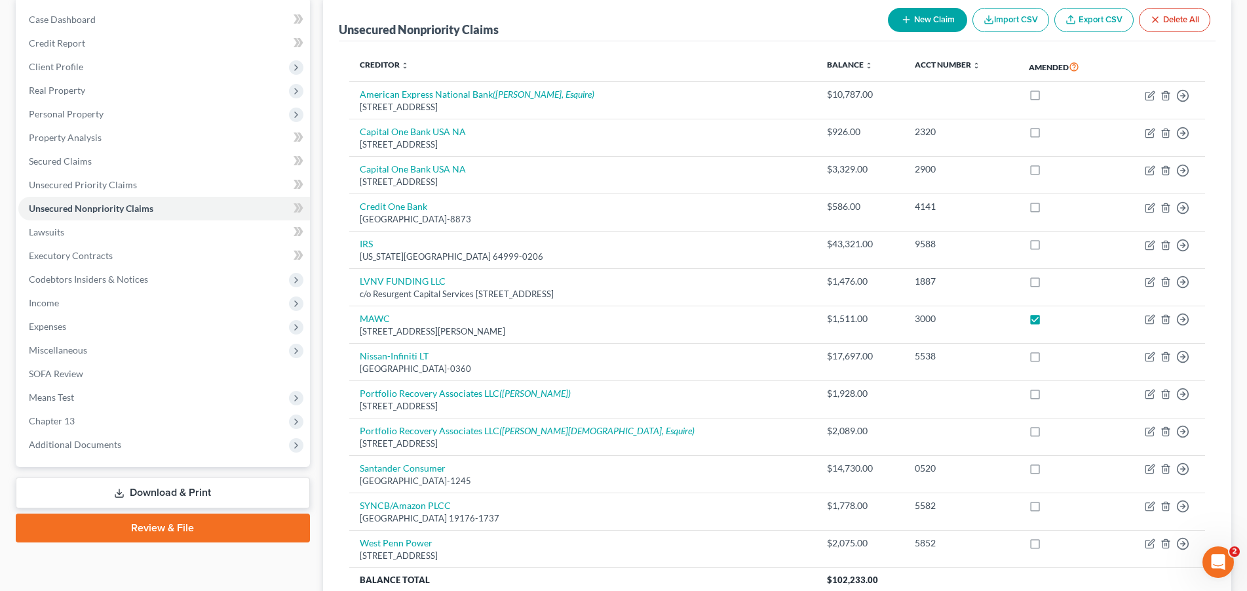
click at [218, 498] on link "Download & Print" at bounding box center [163, 492] width 294 height 31
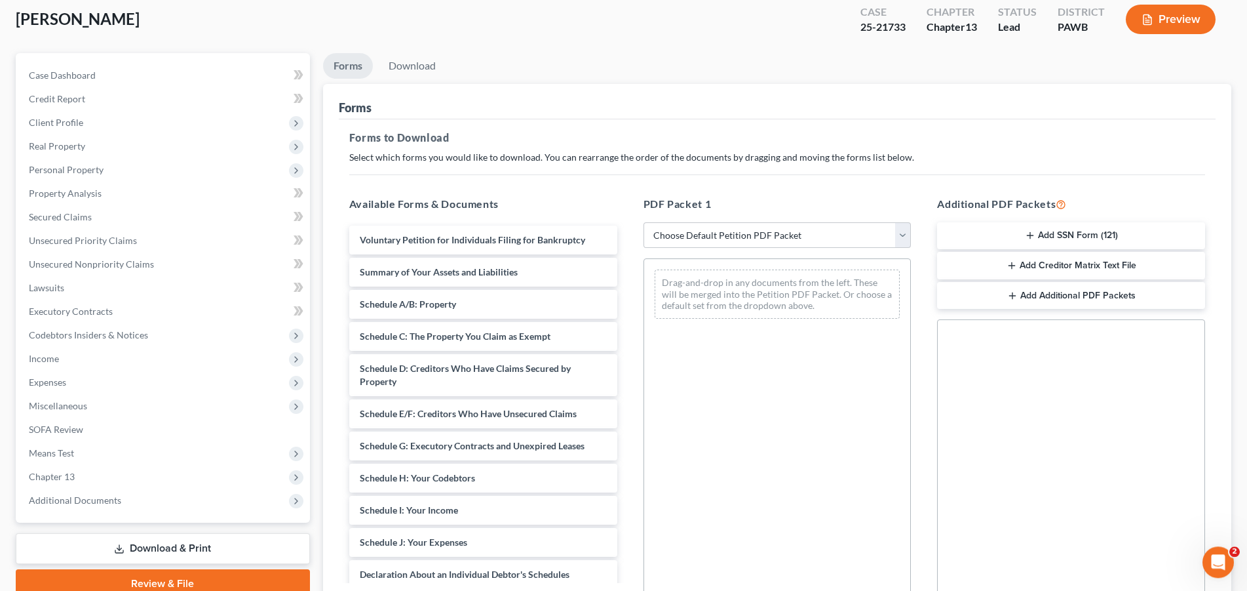
scroll to position [134, 0]
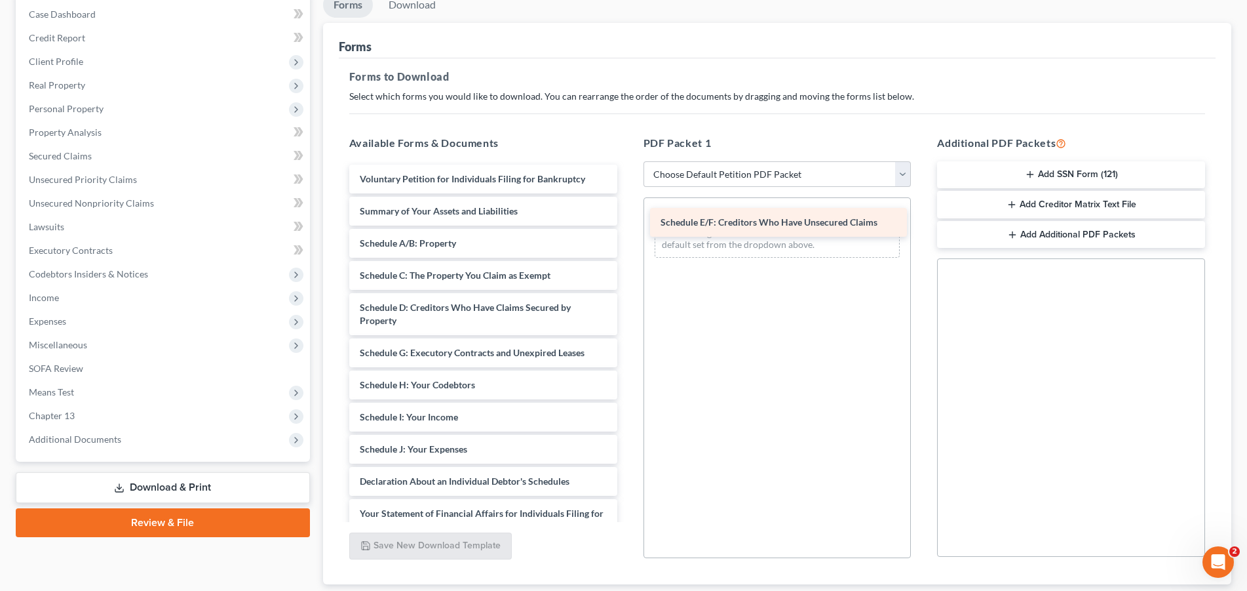
drag, startPoint x: 488, startPoint y: 361, endPoint x: 789, endPoint y: 231, distance: 327.7
click at [628, 231] on div "Schedule E/F: Creditors Who Have Unsecured Claims Voluntary Petition for Indivi…" at bounding box center [483, 440] width 289 height 550
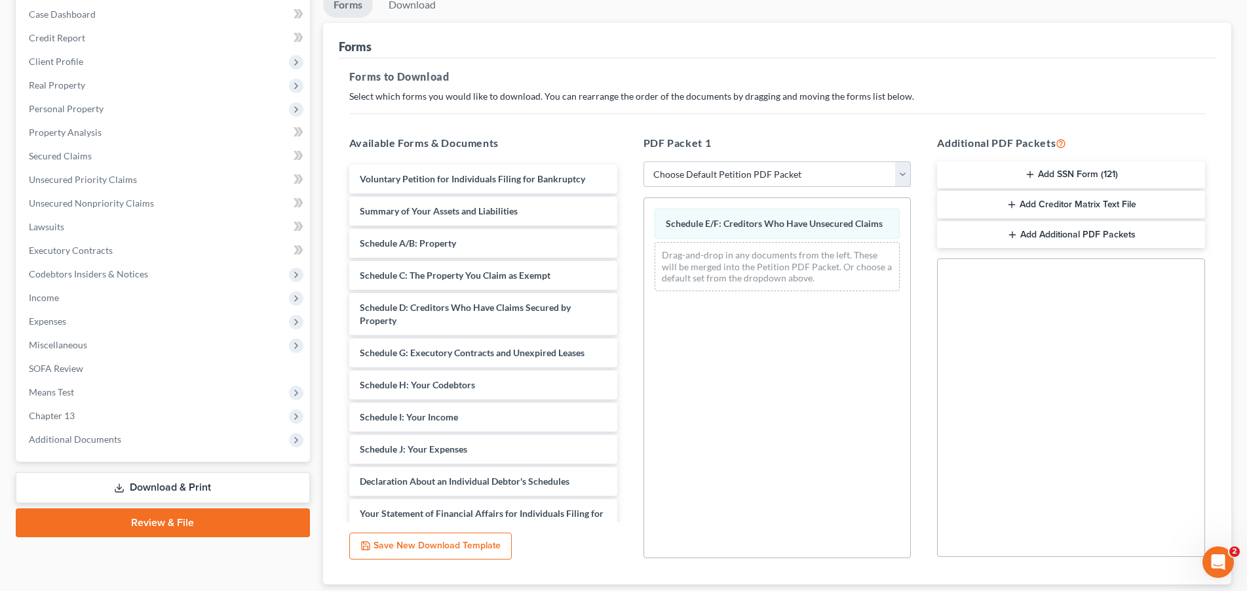
click at [644, 161] on select "Choose Default Petition PDF Packet Complete Bankruptcy Petition (all forms and …" at bounding box center [778, 174] width 268 height 26
select select "2"
click option "Amended Forms" at bounding box center [0, 0] width 0 height 0
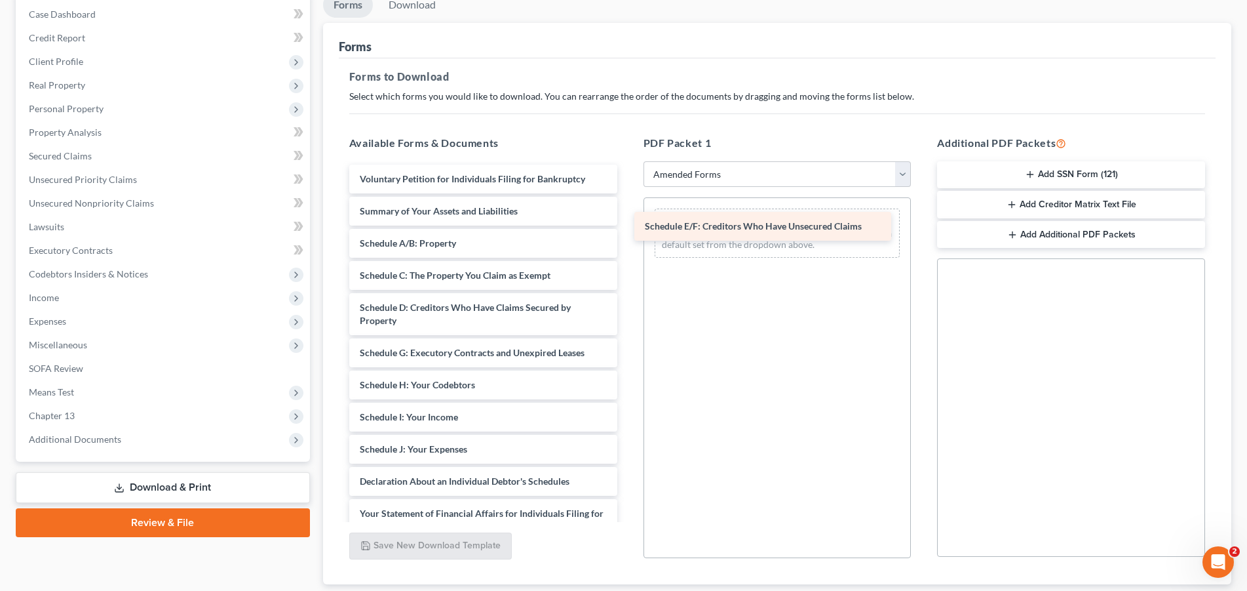
drag, startPoint x: 460, startPoint y: 355, endPoint x: 745, endPoint y: 229, distance: 311.7
click at [628, 229] on div "Schedule E/F: Creditors Who Have Unsecured Claims Voluntary Petition for Indivi…" at bounding box center [483, 440] width 289 height 550
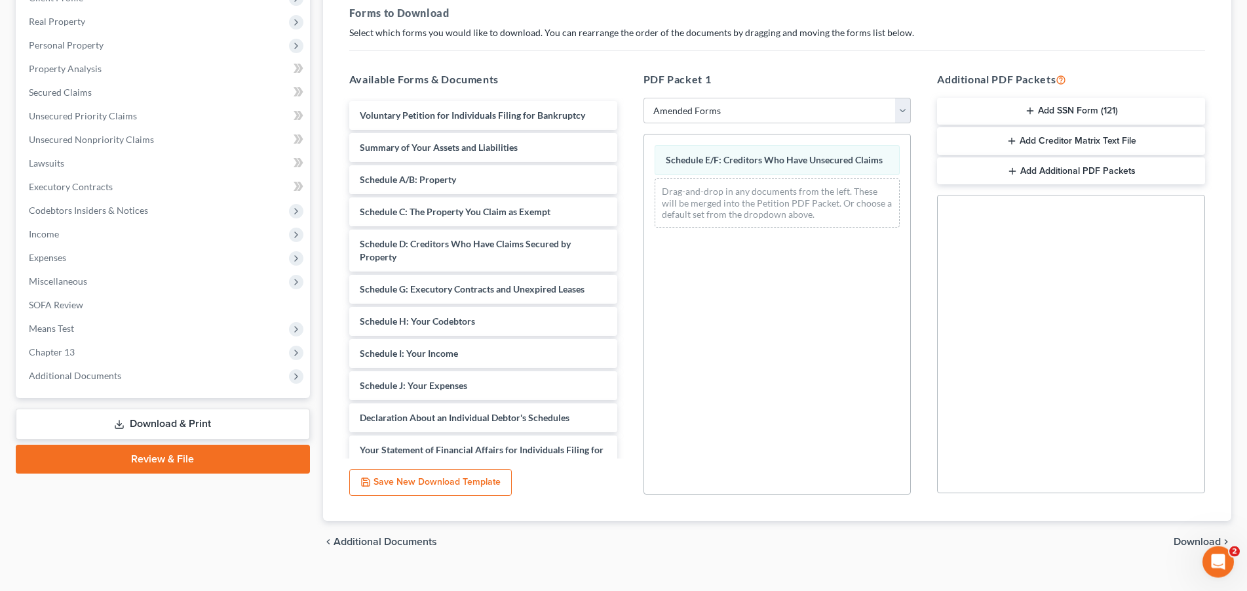
scroll to position [218, 0]
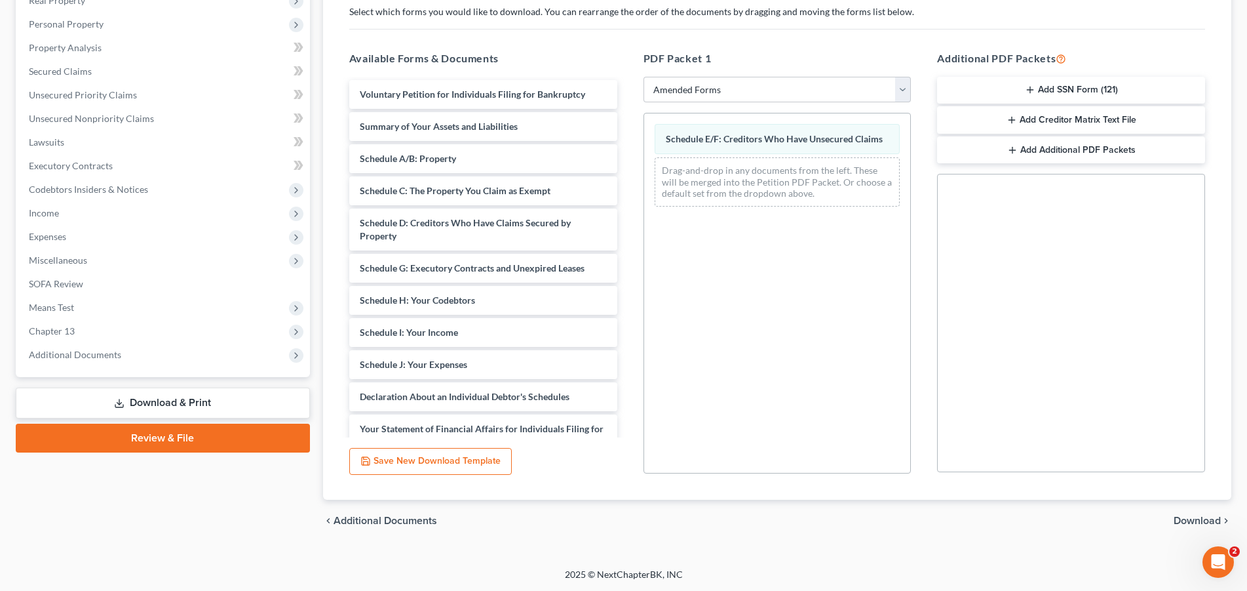
click at [1206, 520] on span "Download" at bounding box center [1197, 520] width 47 height 10
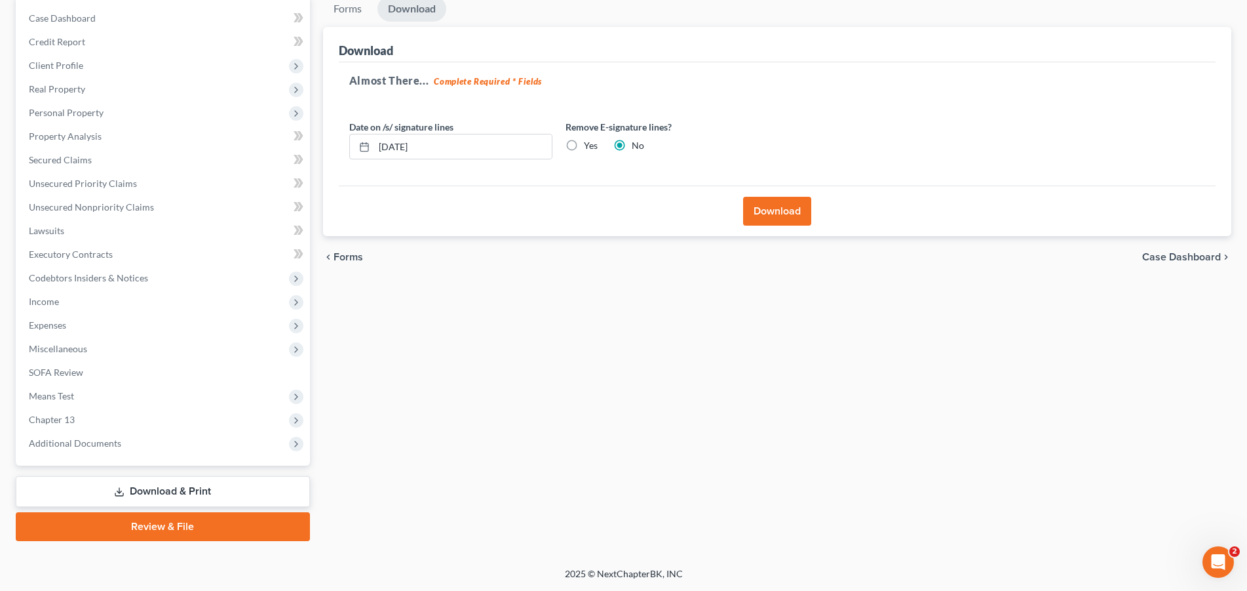
scroll to position [128, 0]
click at [584, 144] on label "Yes" at bounding box center [591, 146] width 14 height 13
click at [589, 144] on input "Yes" at bounding box center [593, 144] width 9 height 9
radio input "true"
radio input "false"
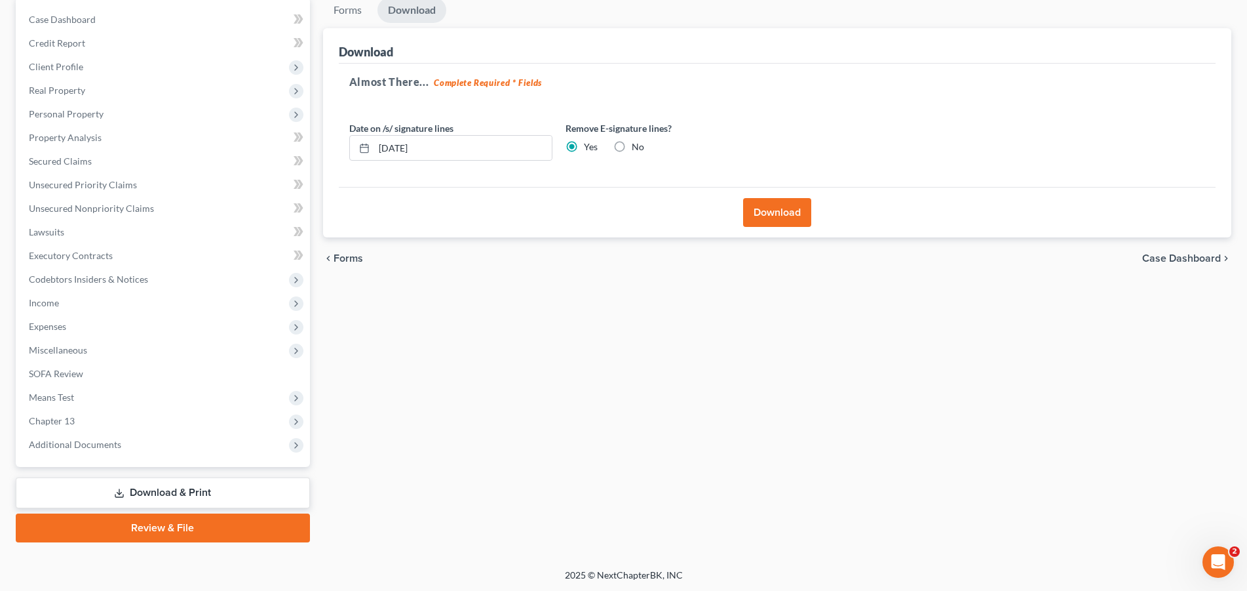
click at [800, 210] on button "Download" at bounding box center [777, 212] width 68 height 29
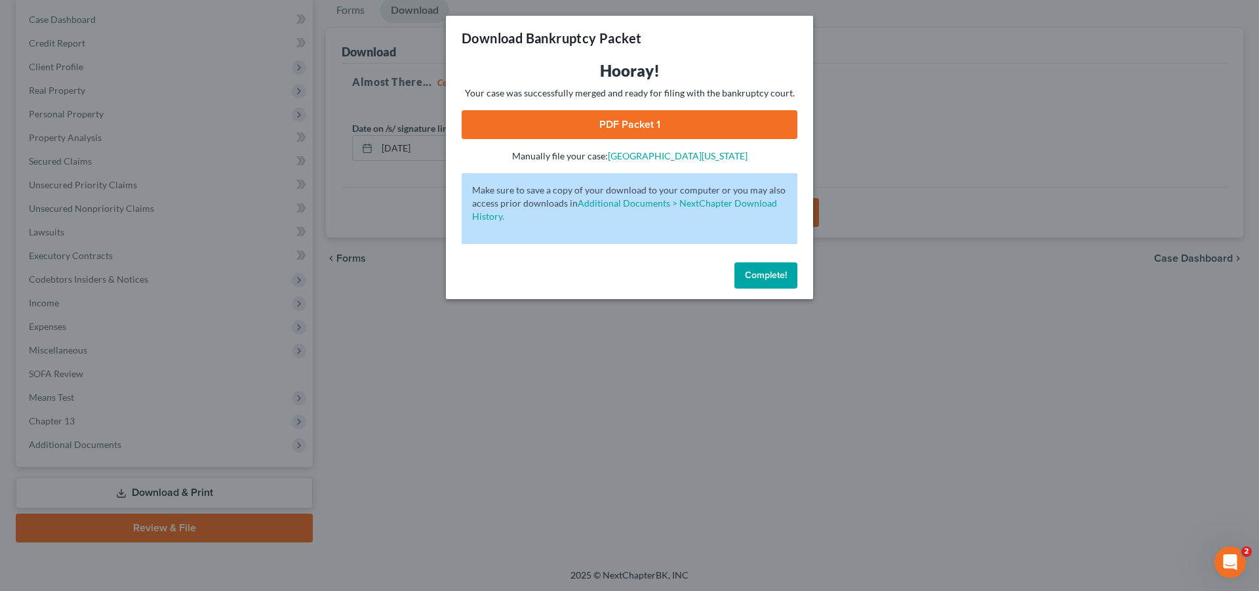
click at [608, 132] on link "PDF Packet 1" at bounding box center [629, 124] width 336 height 29
click at [775, 284] on button "Complete!" at bounding box center [765, 275] width 63 height 26
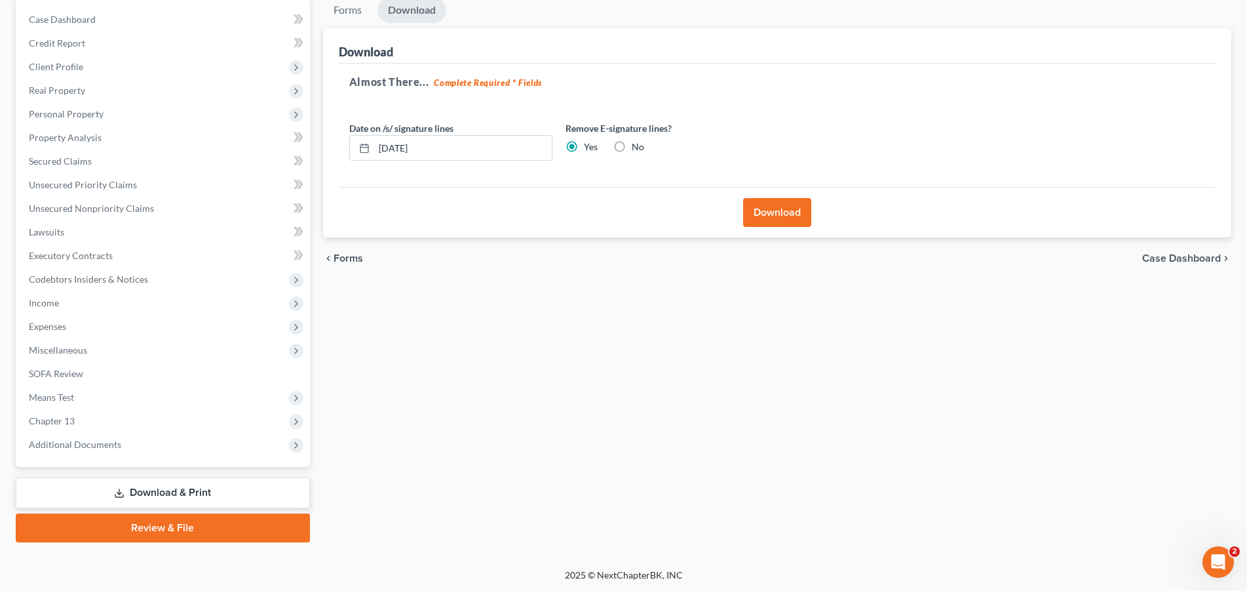
click at [182, 499] on link "Download & Print" at bounding box center [163, 492] width 294 height 31
